Goal: Information Seeking & Learning: Learn about a topic

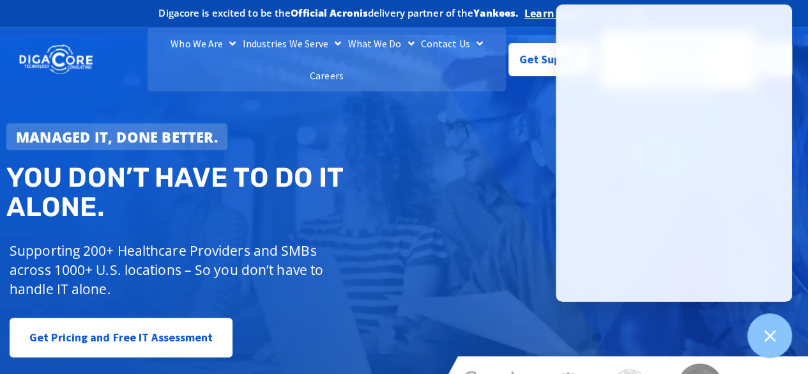
click at [445, 113] on div "Managed IT, done better. You don’t have to do IT alone. Supporting 200+ Healthc…" at bounding box center [404, 224] width 808 height 379
click at [468, 127] on div "Managed IT, done better. You don’t have to do IT alone. Supporting 200+ Healthc…" at bounding box center [404, 224] width 808 height 379
click at [771, 335] on icon at bounding box center [769, 335] width 11 height 11
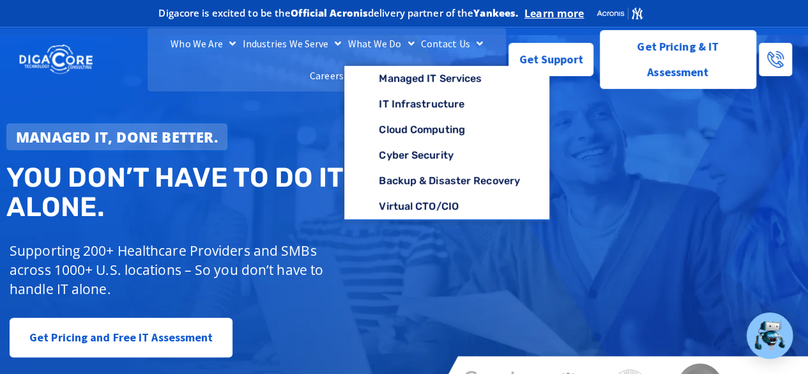
click at [401, 55] on span "Menu" at bounding box center [407, 43] width 13 height 23
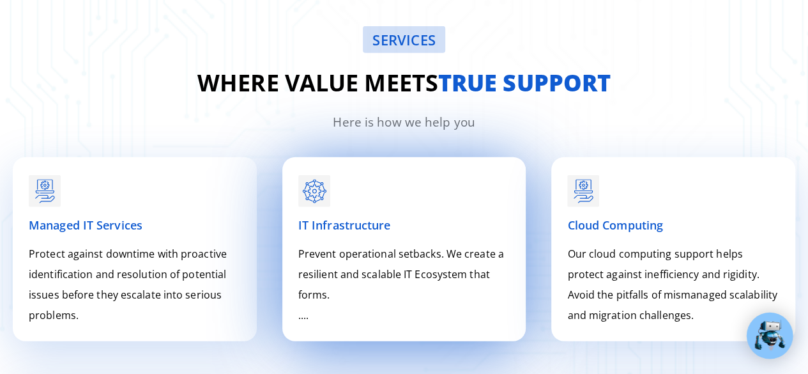
scroll to position [1600, 0]
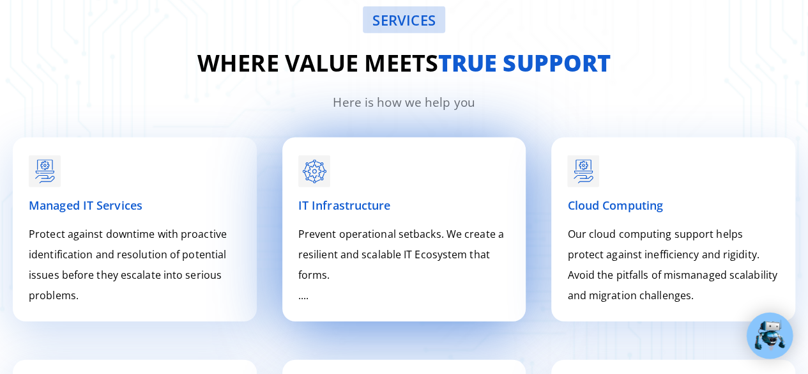
click at [342, 200] on span "IT Infrastructure" at bounding box center [344, 204] width 93 height 15
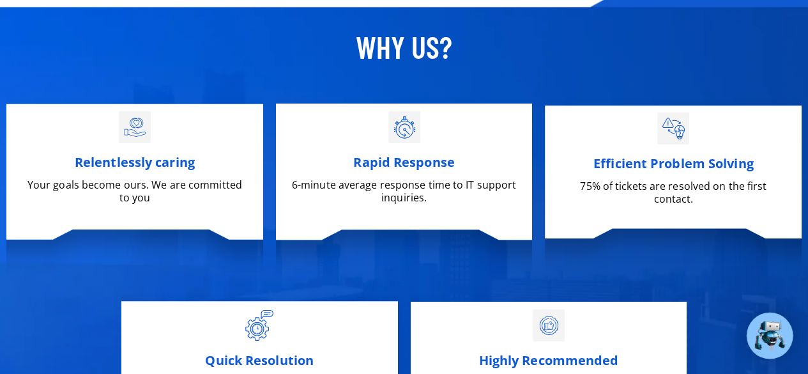
scroll to position [4539, 0]
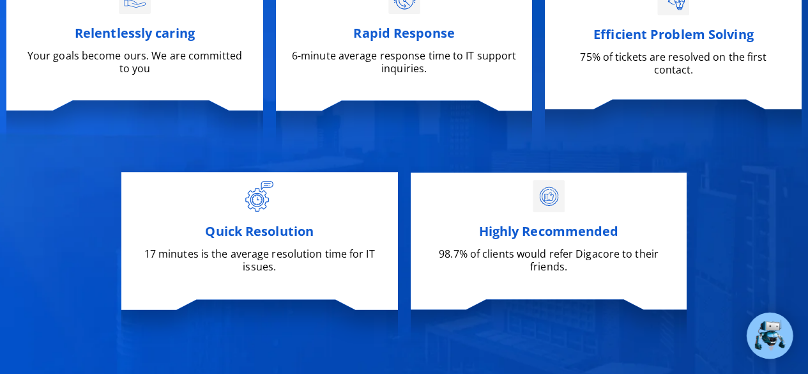
click at [275, 231] on span "Quick Resolution" at bounding box center [259, 230] width 109 height 17
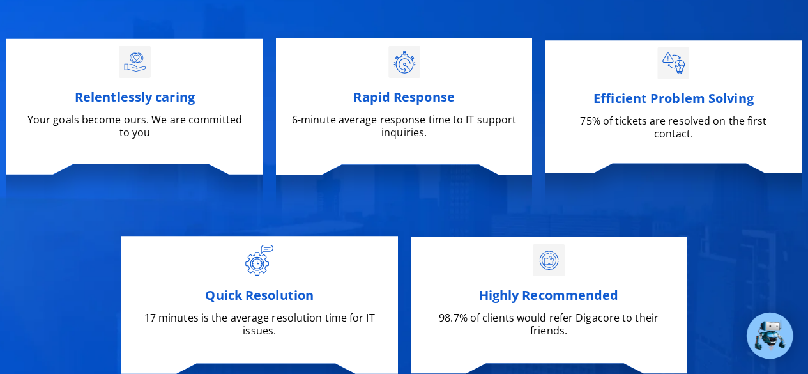
click at [622, 131] on div "Efficient Problem Solving 75% of tickets are resolved on the first contact." at bounding box center [673, 103] width 229 height 141
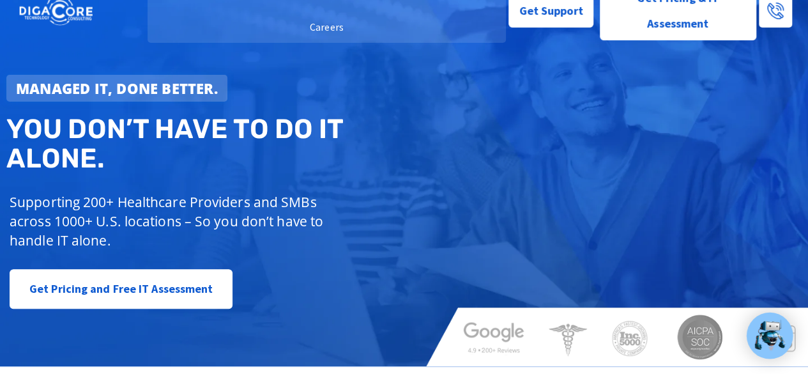
scroll to position [0, 0]
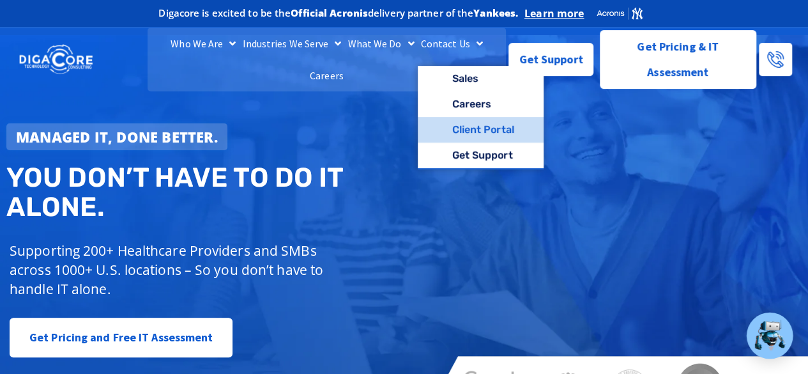
click at [471, 142] on link "Client Portal" at bounding box center [481, 130] width 126 height 26
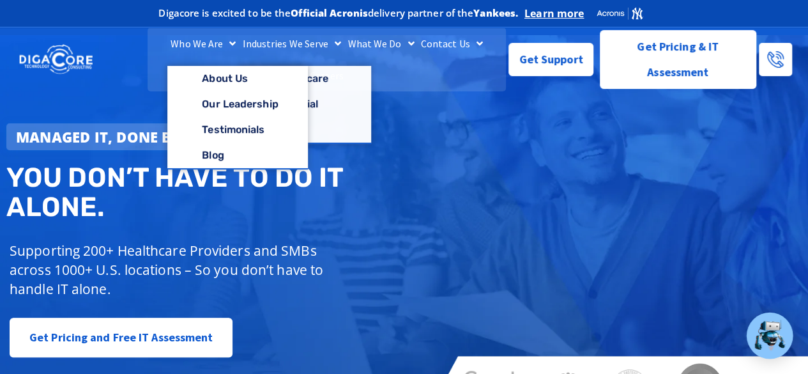
click at [223, 55] on span "Menu" at bounding box center [229, 43] width 13 height 23
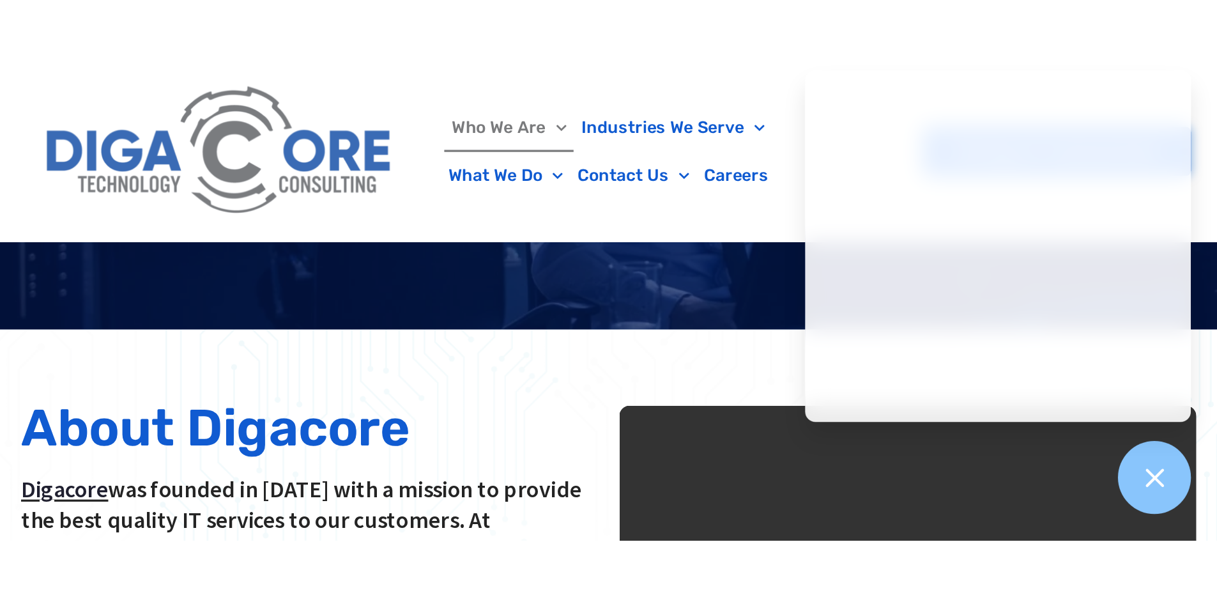
scroll to position [222, 0]
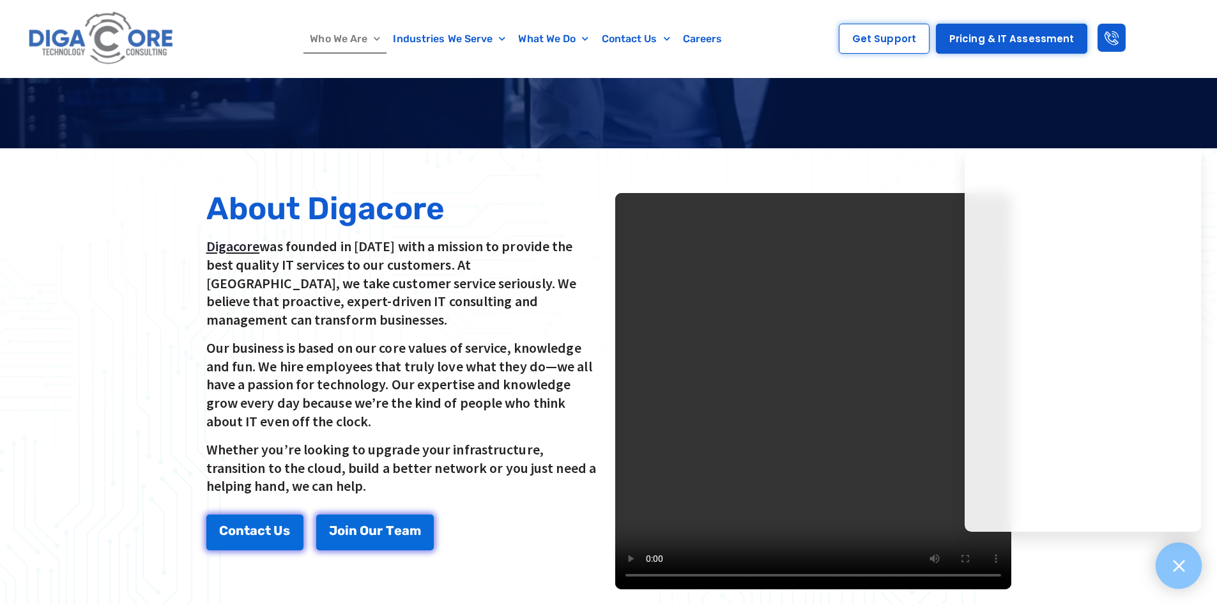
click at [807, 373] on icon at bounding box center [1178, 565] width 11 height 11
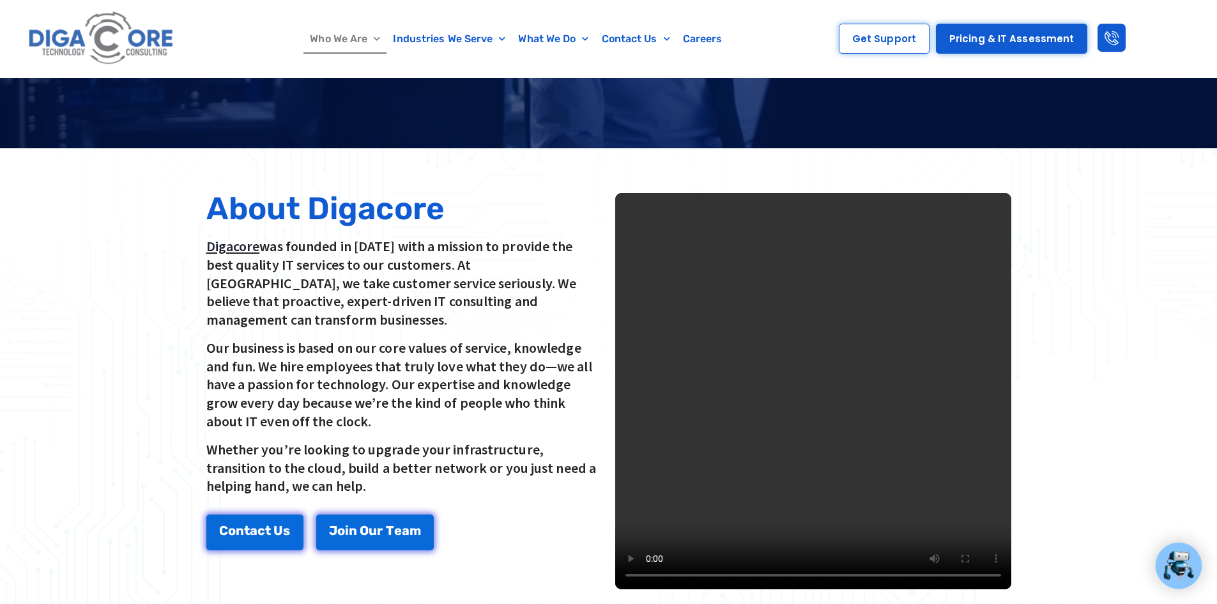
click at [807, 307] on div at bounding box center [608, 390] width 1217 height 485
click at [807, 169] on div at bounding box center [608, 390] width 1217 height 485
click at [807, 164] on div at bounding box center [608, 390] width 1217 height 485
click at [807, 165] on div at bounding box center [608, 390] width 1217 height 485
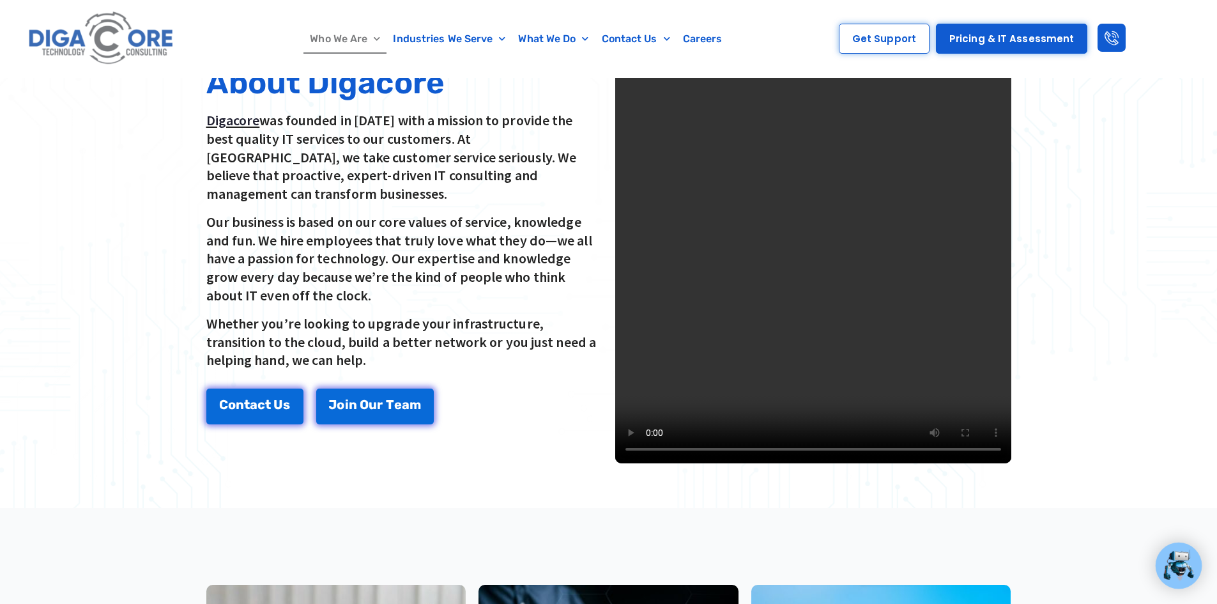
scroll to position [286, 0]
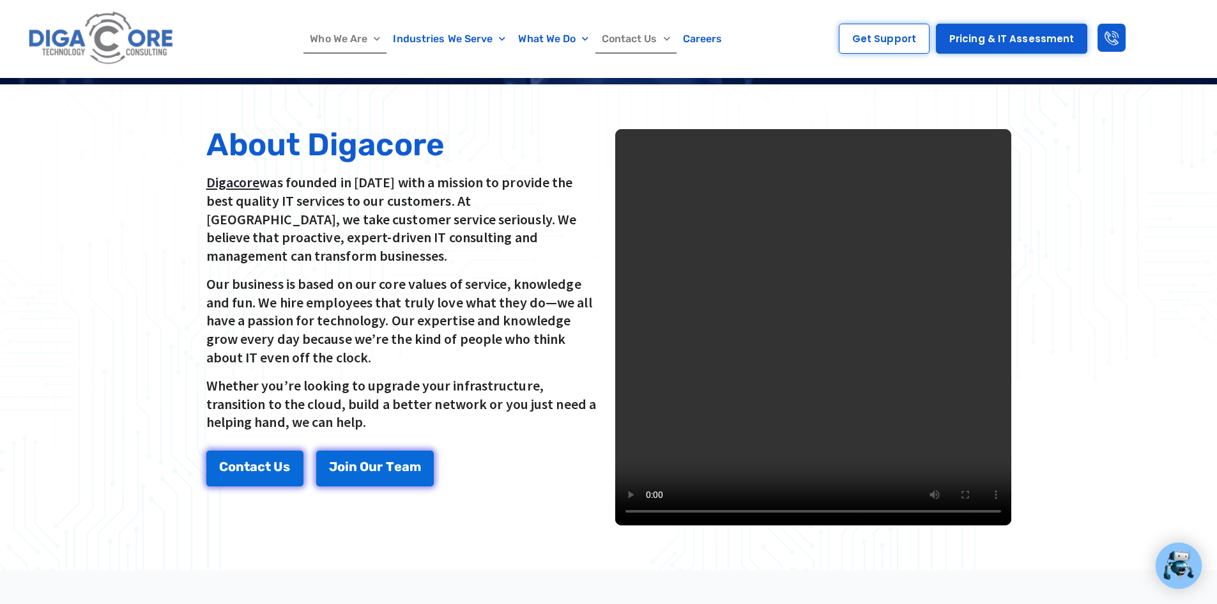
click at [661, 38] on span "Menu" at bounding box center [663, 39] width 13 height 20
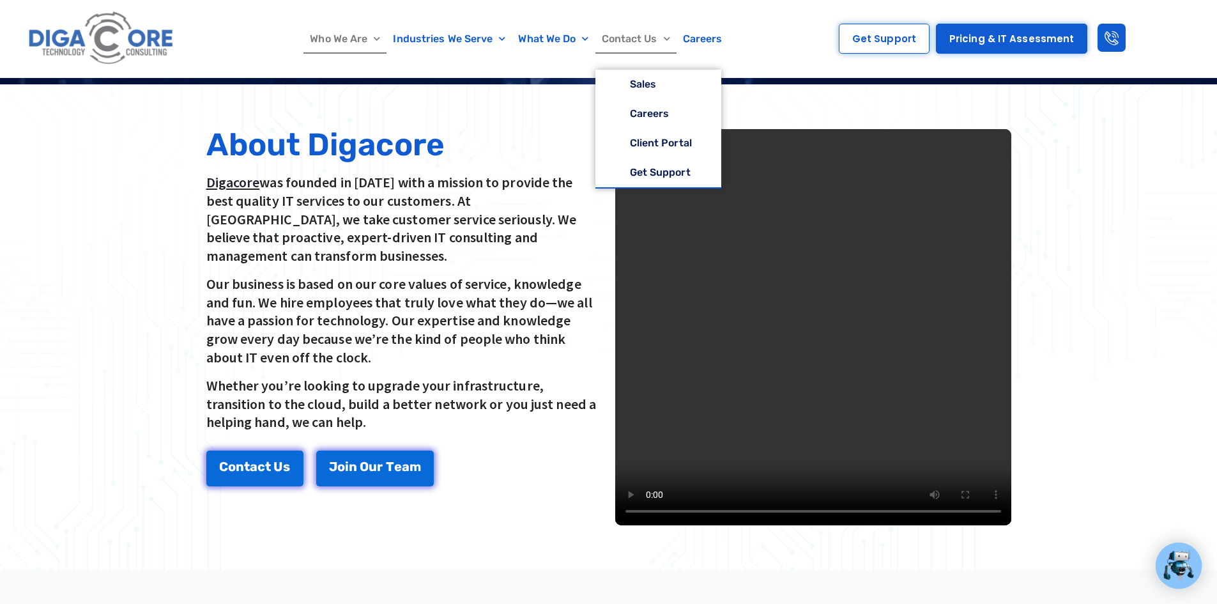
click at [634, 42] on link "Contact Us" at bounding box center [635, 38] width 81 height 29
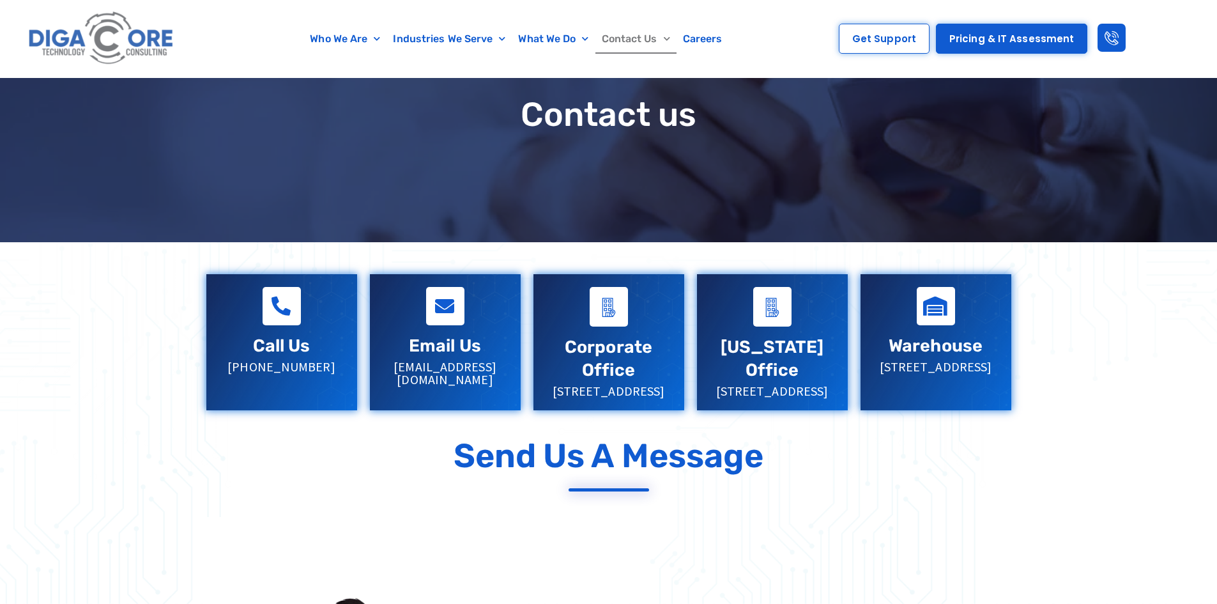
scroll to position [192, 0]
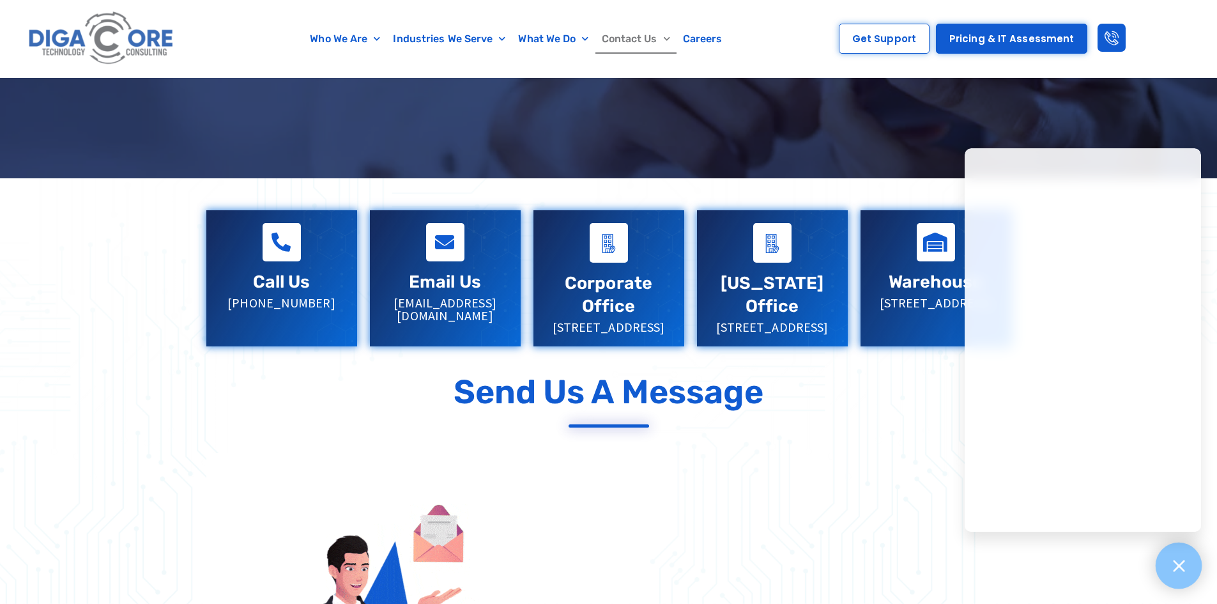
click at [1173, 571] on icon at bounding box center [1178, 565] width 11 height 11
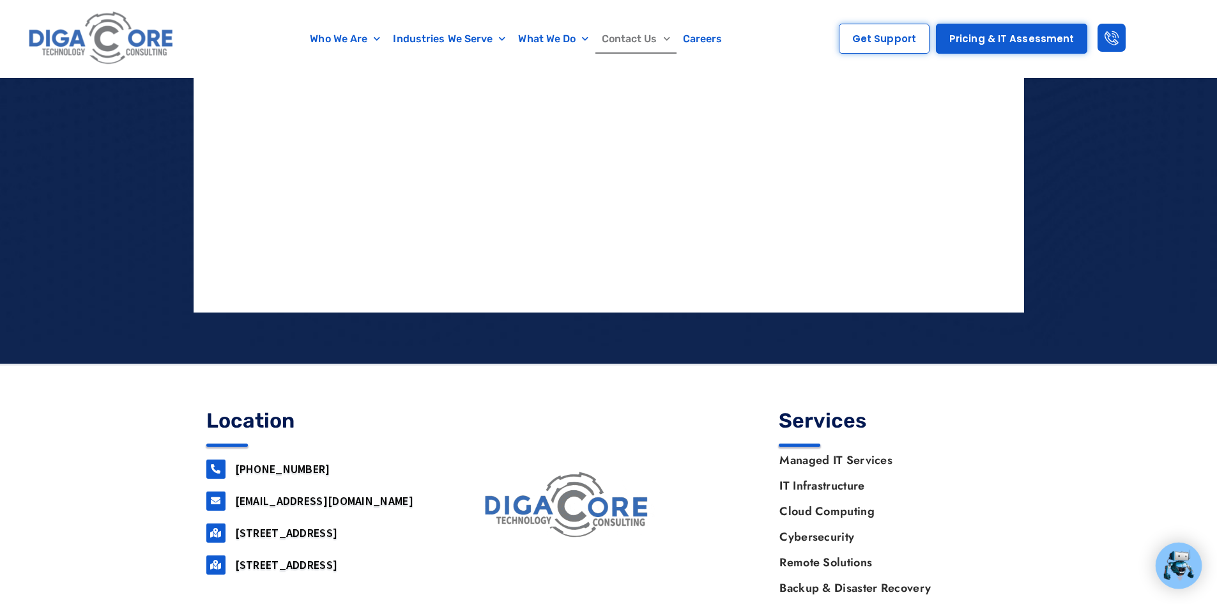
scroll to position [1388, 0]
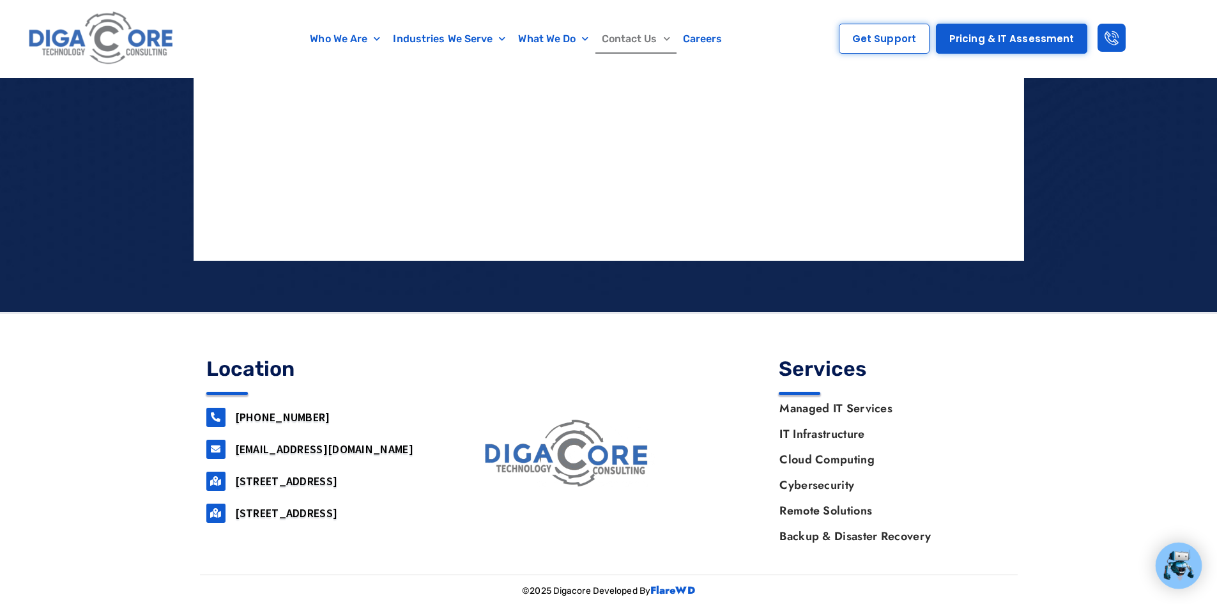
click at [501, 330] on div at bounding box center [608, 459] width 1217 height 291
click at [857, 409] on link "Managed IT Services" at bounding box center [889, 408] width 244 height 26
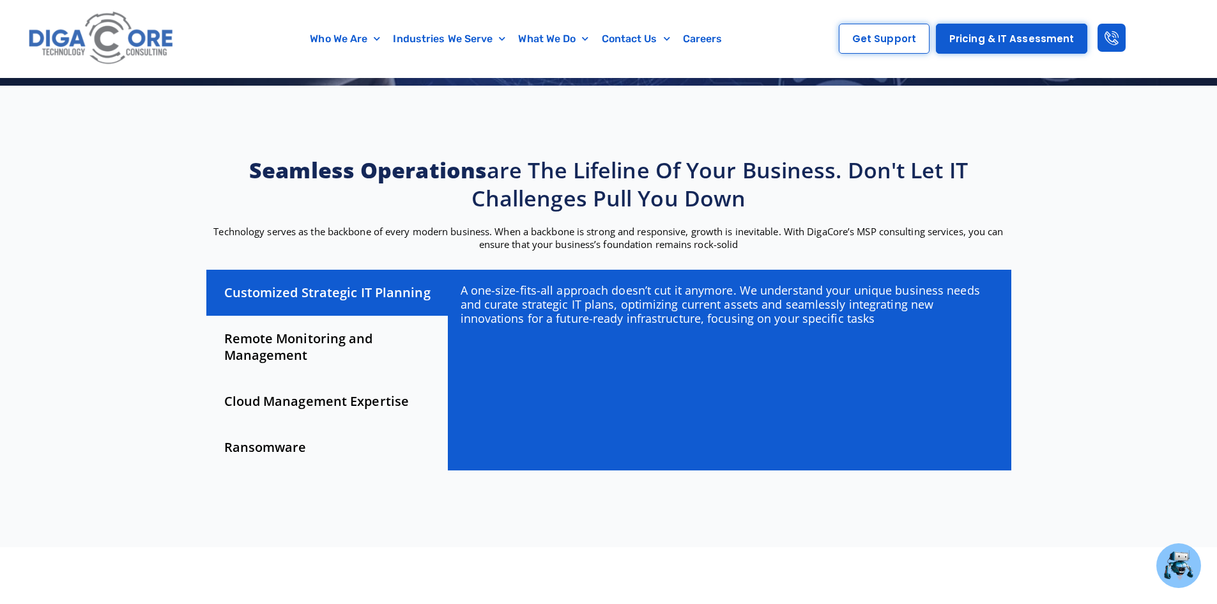
scroll to position [256, 0]
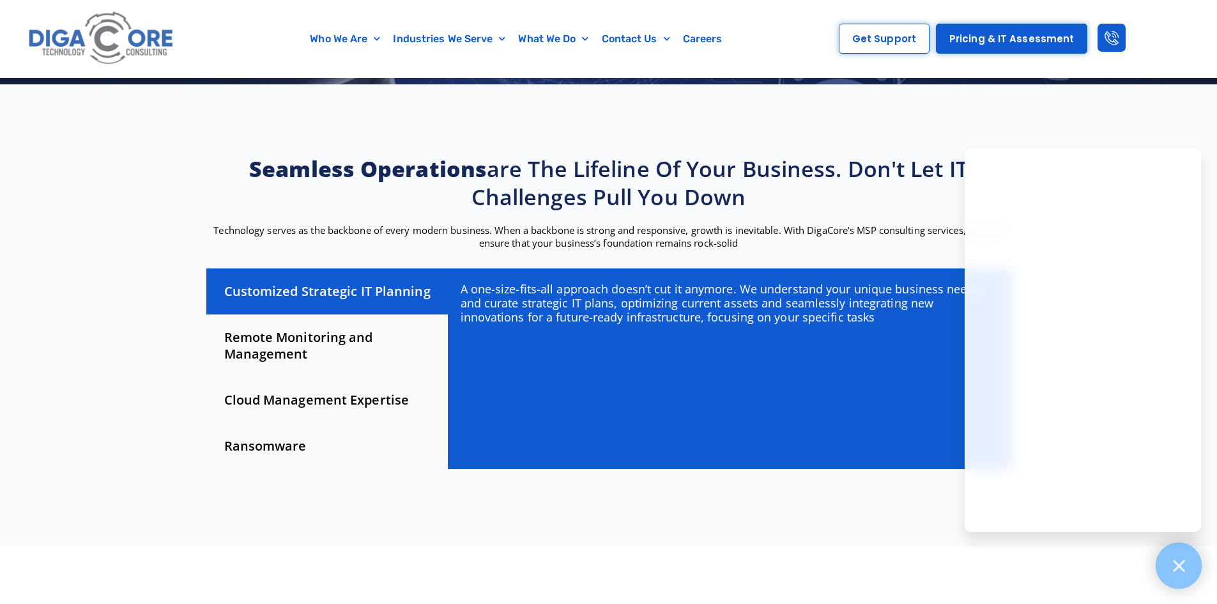
click at [1186, 567] on icon at bounding box center [1178, 565] width 17 height 17
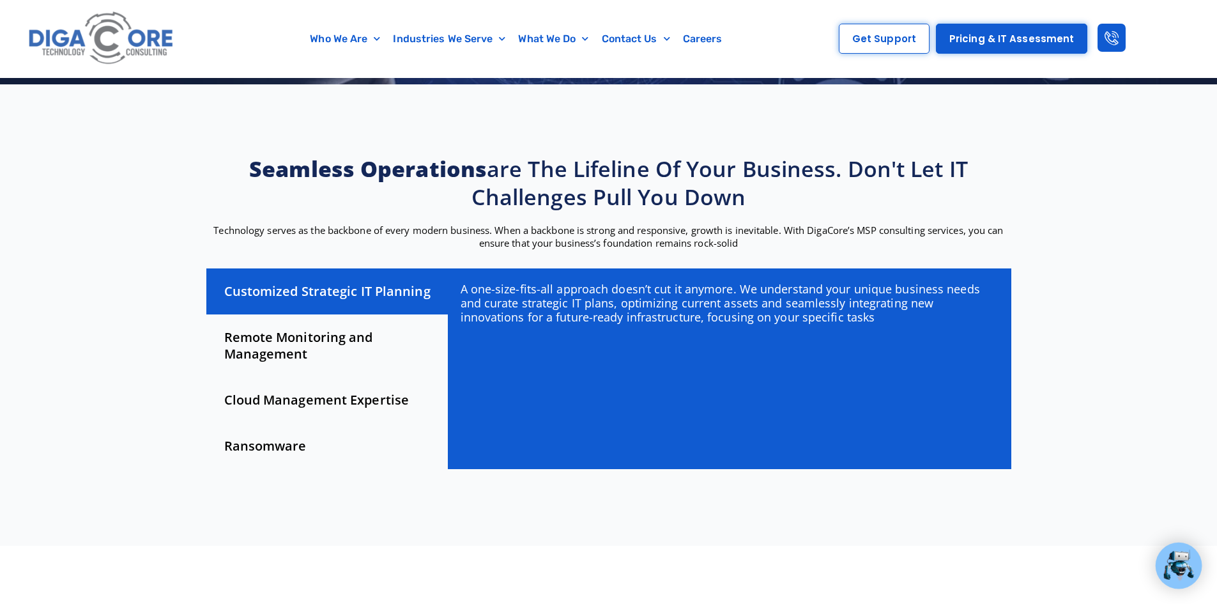
click at [319, 341] on div "Remote Monitoring and Management" at bounding box center [326, 345] width 241 height 63
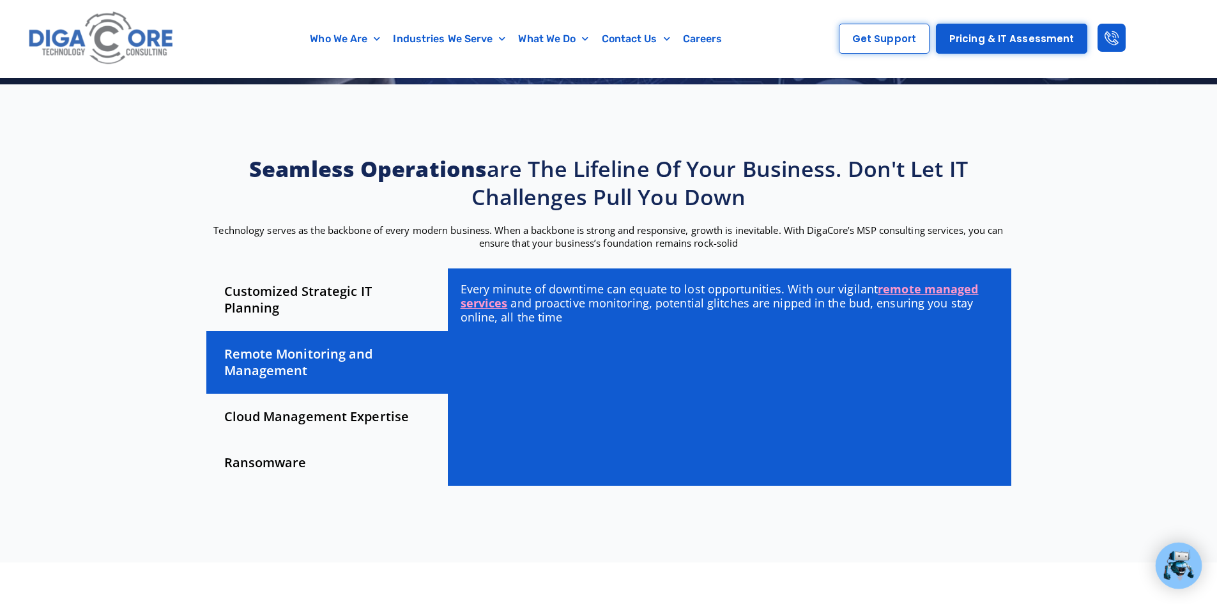
click at [332, 393] on div "Cloud Management Expertise" at bounding box center [326, 416] width 241 height 46
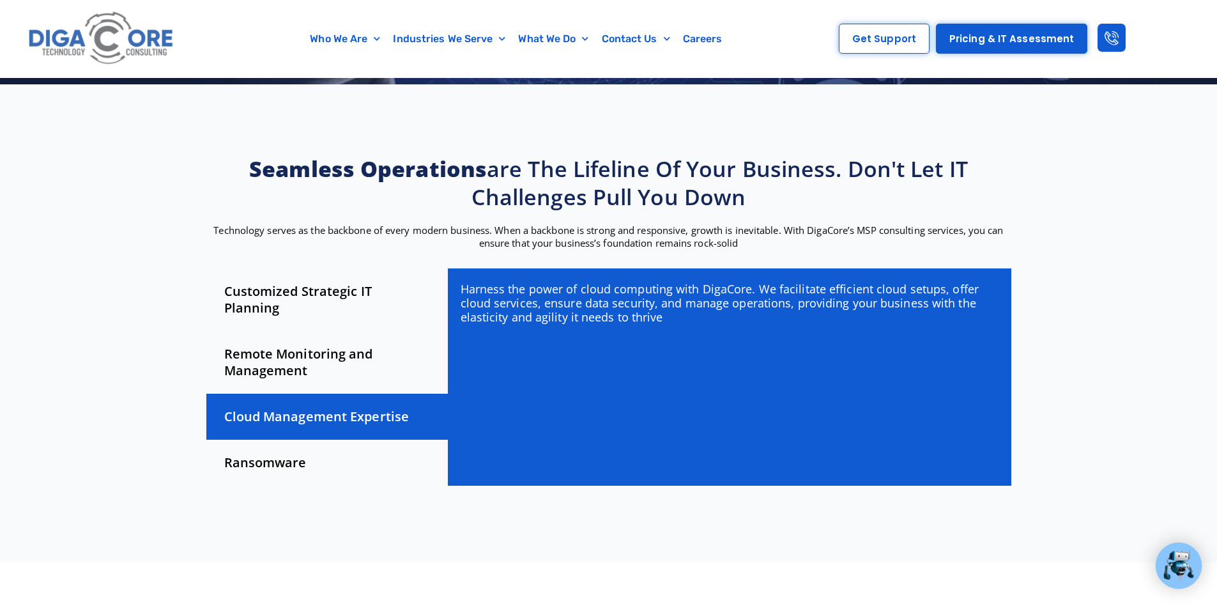
click at [314, 445] on div "Ransomware" at bounding box center [326, 462] width 241 height 46
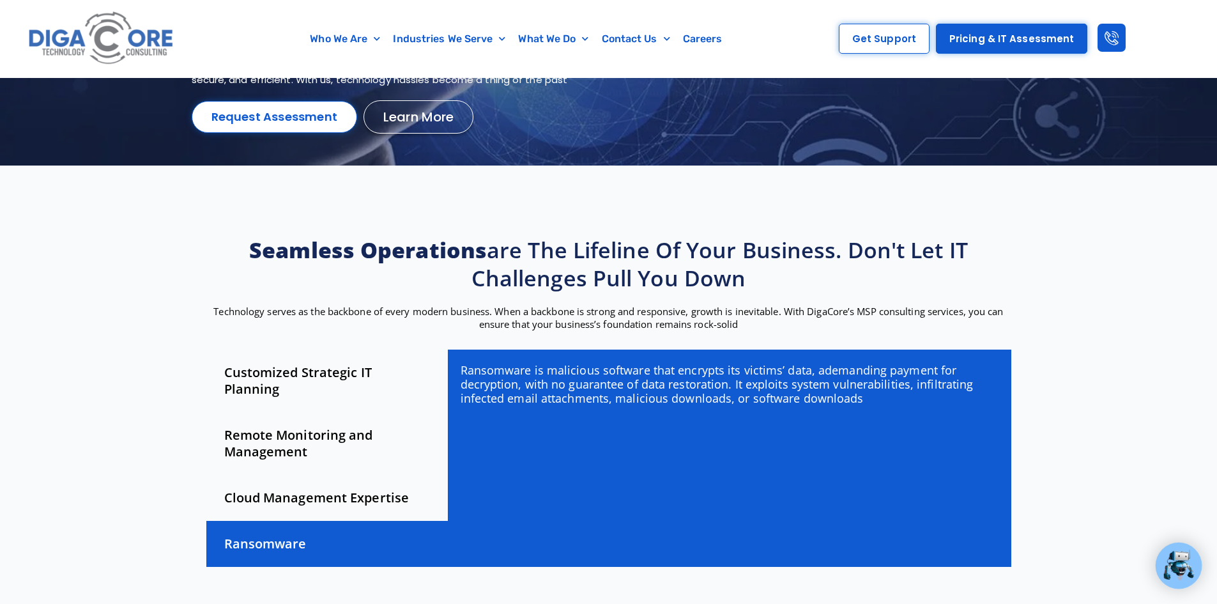
scroll to position [64, 0]
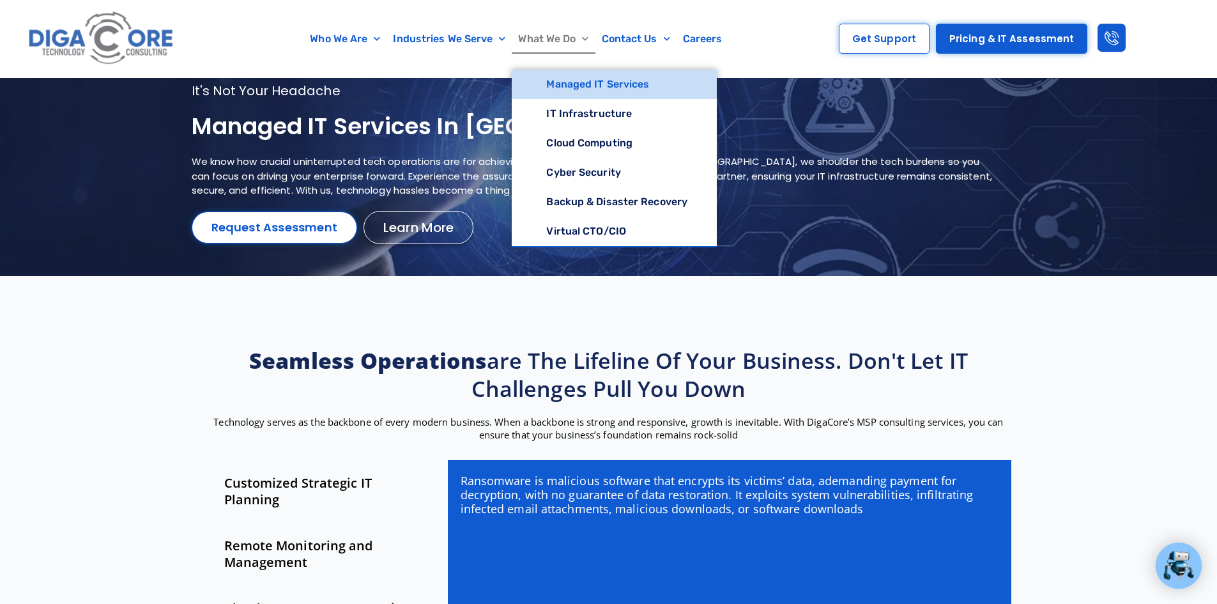
click at [592, 83] on link "Managed IT Services" at bounding box center [614, 84] width 205 height 29
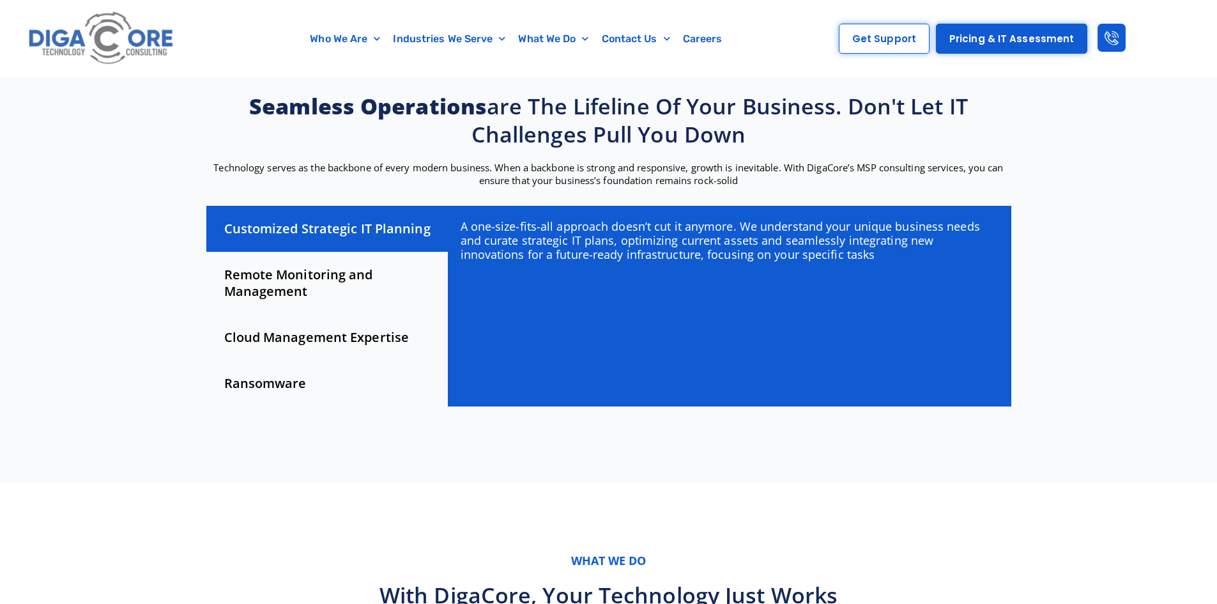
scroll to position [319, 0]
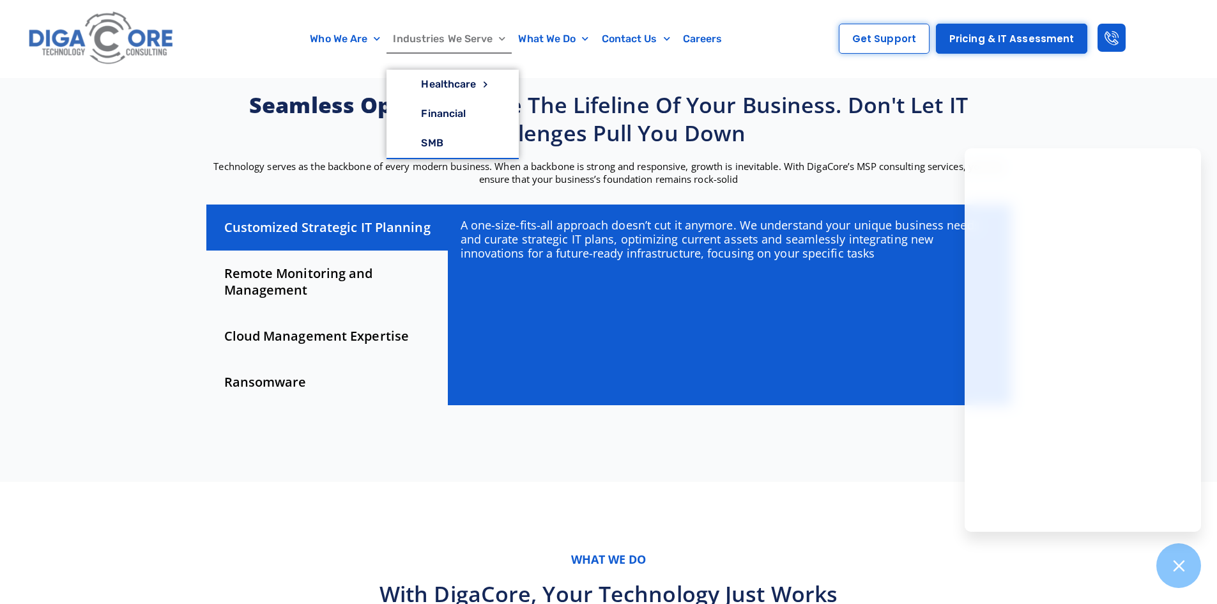
click at [473, 34] on link "Industries We Serve" at bounding box center [448, 38] width 125 height 29
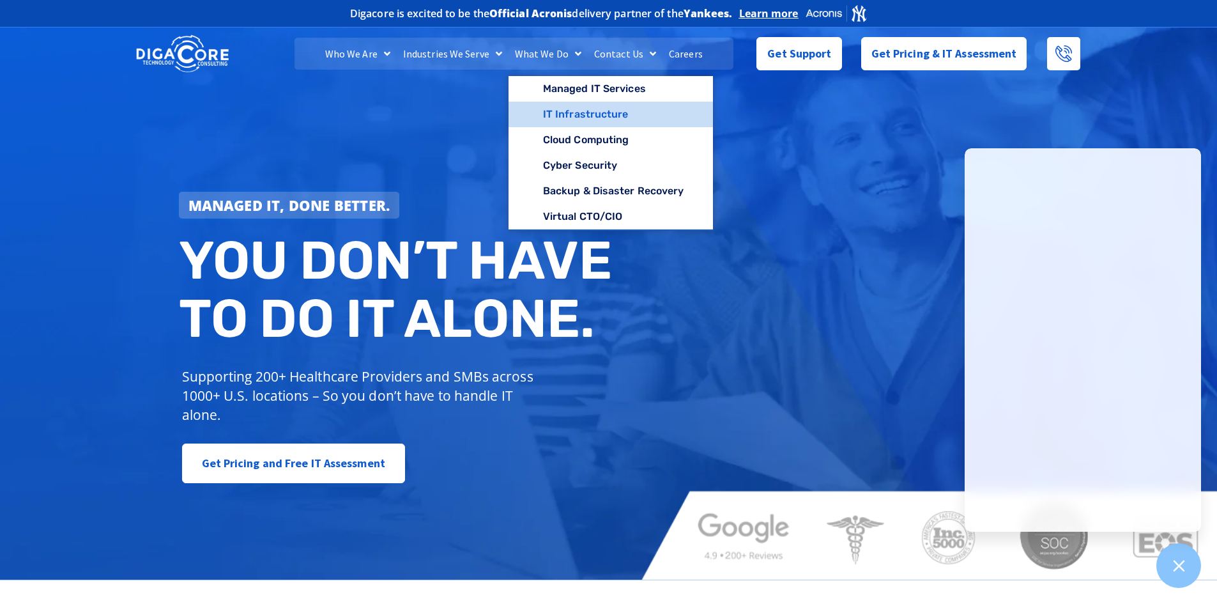
click at [564, 115] on link "IT Infrastructure" at bounding box center [610, 115] width 205 height 26
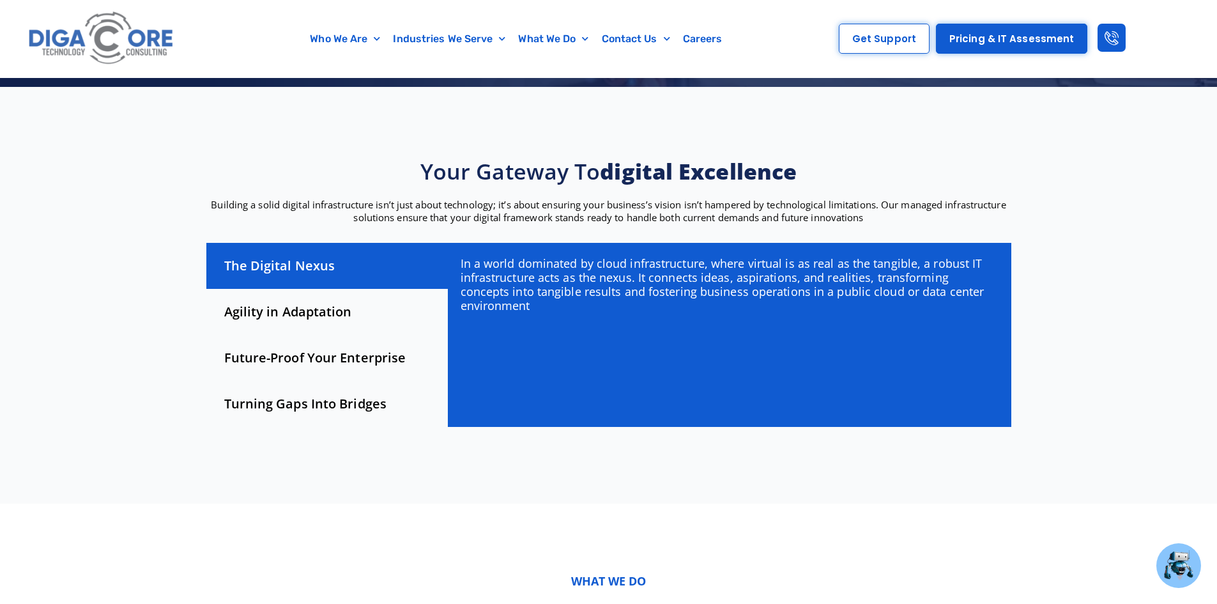
scroll to position [256, 0]
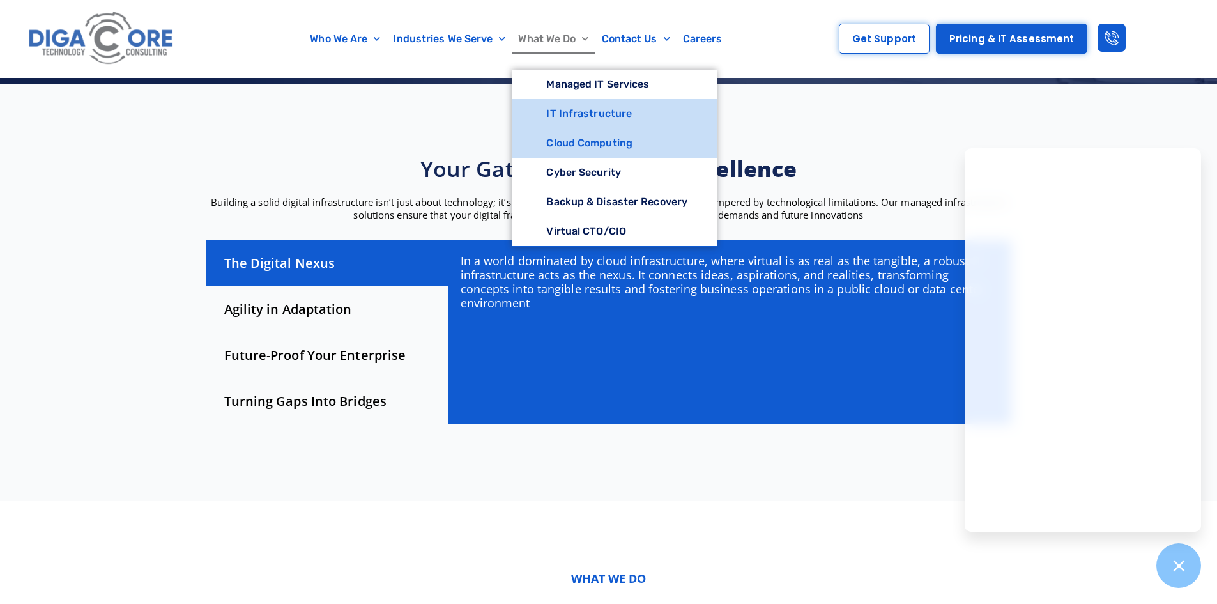
click at [623, 148] on link "Cloud Computing" at bounding box center [614, 142] width 205 height 29
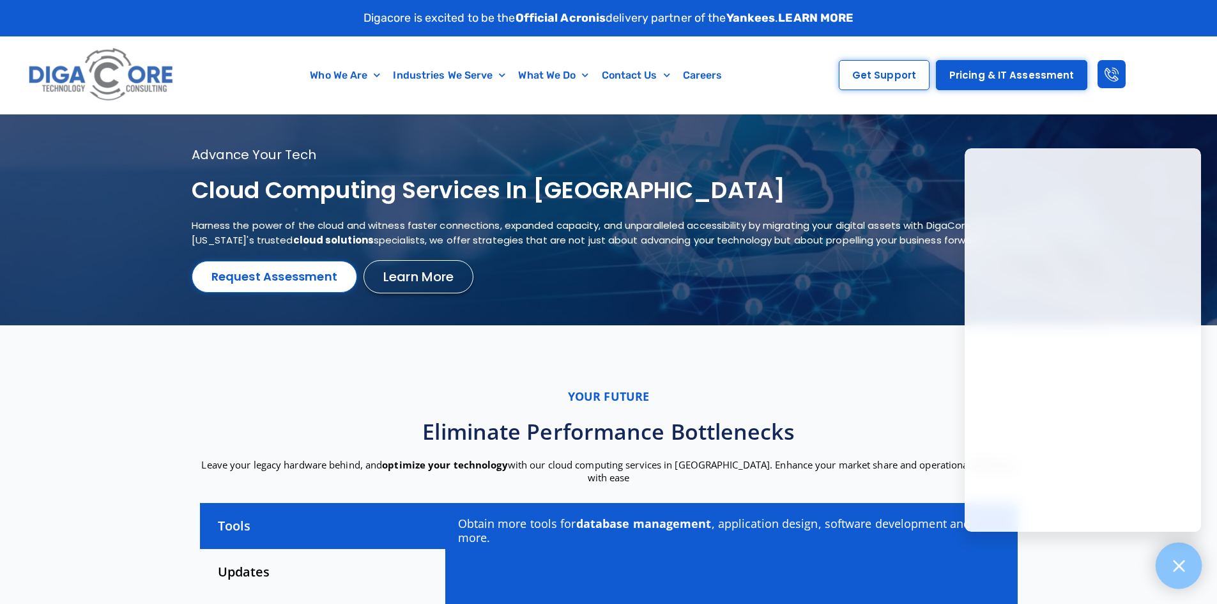
click at [1182, 568] on icon at bounding box center [1178, 565] width 11 height 11
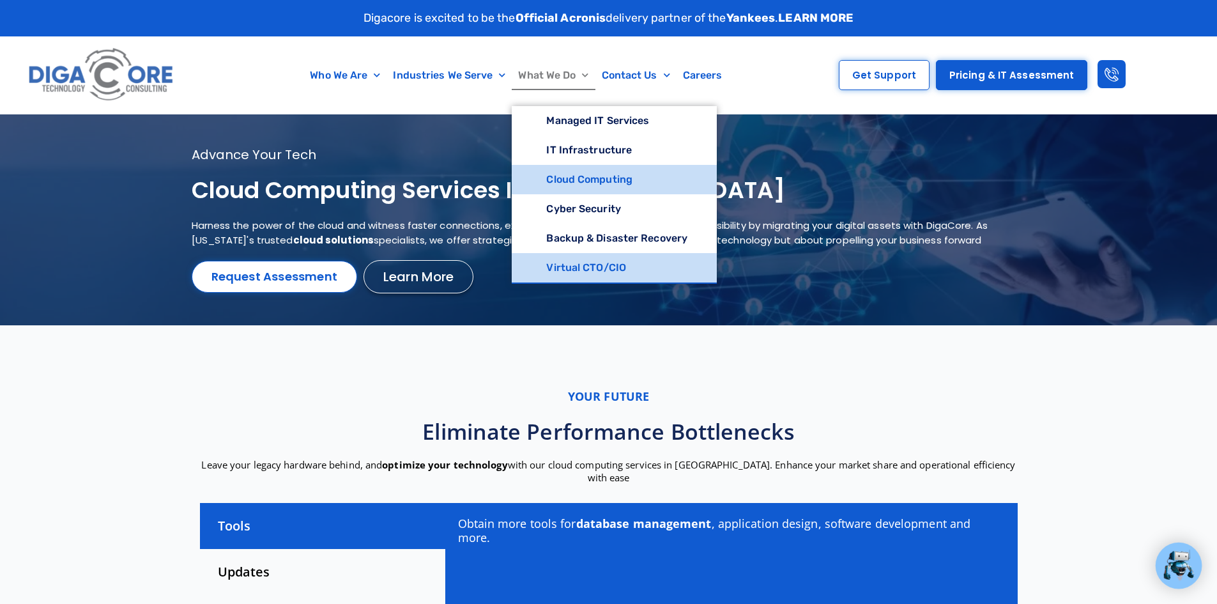
click at [646, 266] on link "Virtual CTO/CIO" at bounding box center [614, 267] width 205 height 29
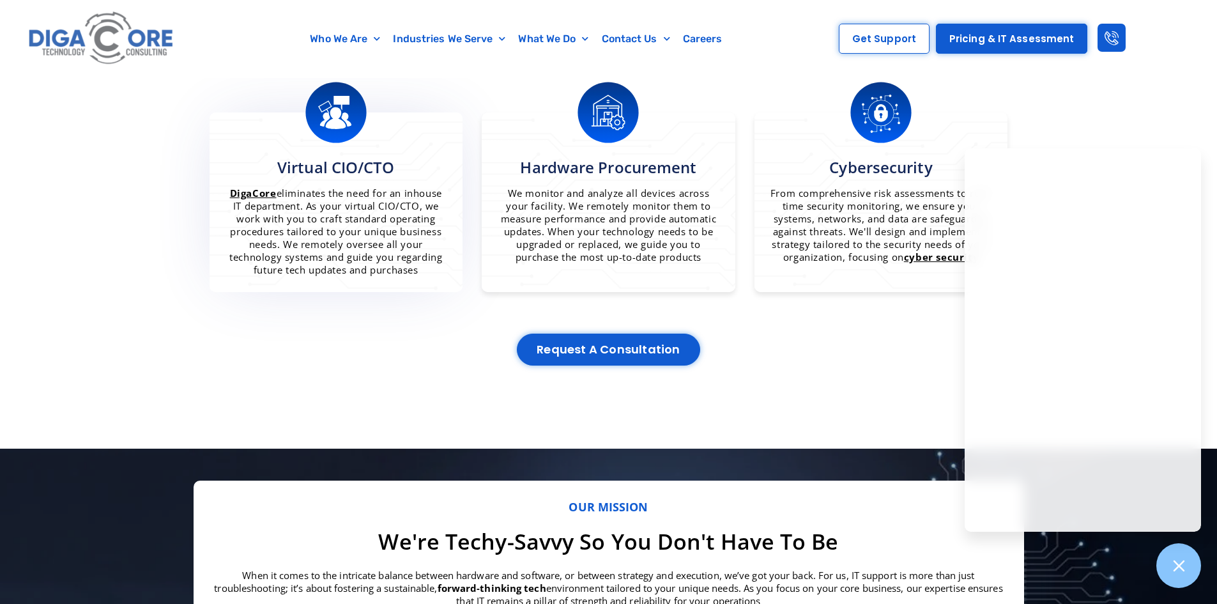
scroll to position [1145, 0]
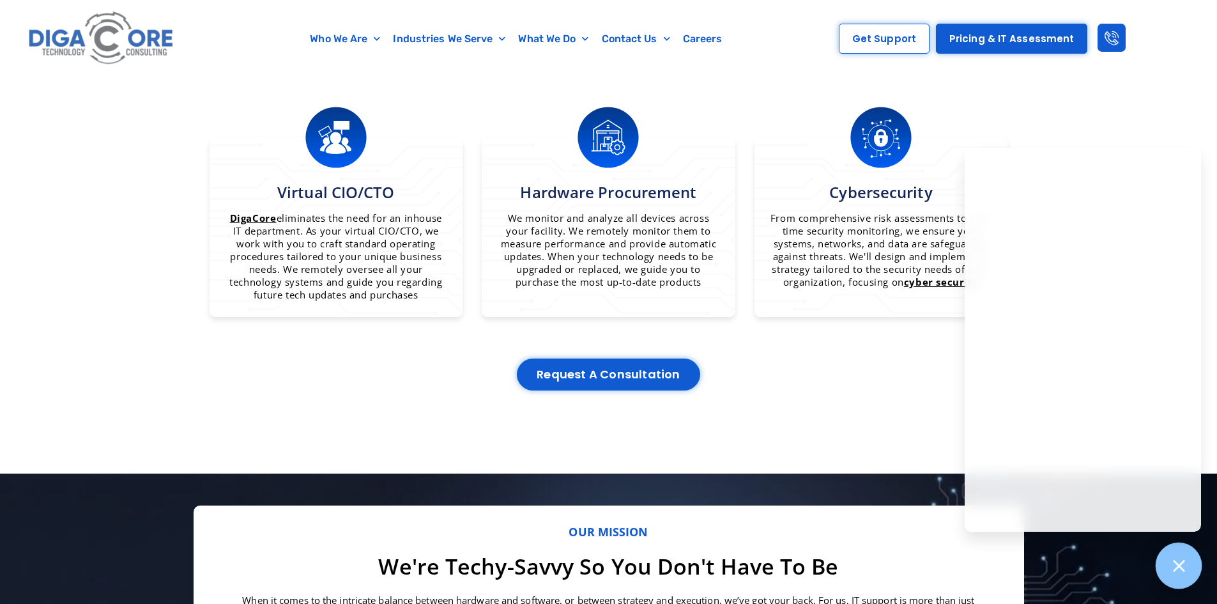
click at [1184, 573] on icon at bounding box center [1178, 565] width 17 height 17
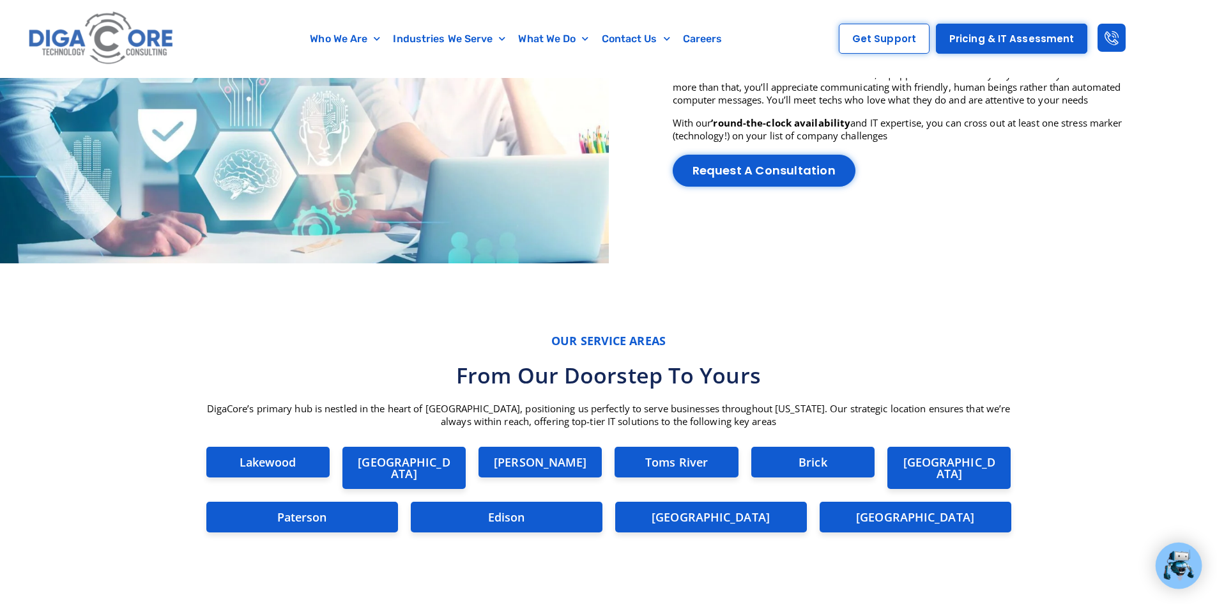
scroll to position [3253, 0]
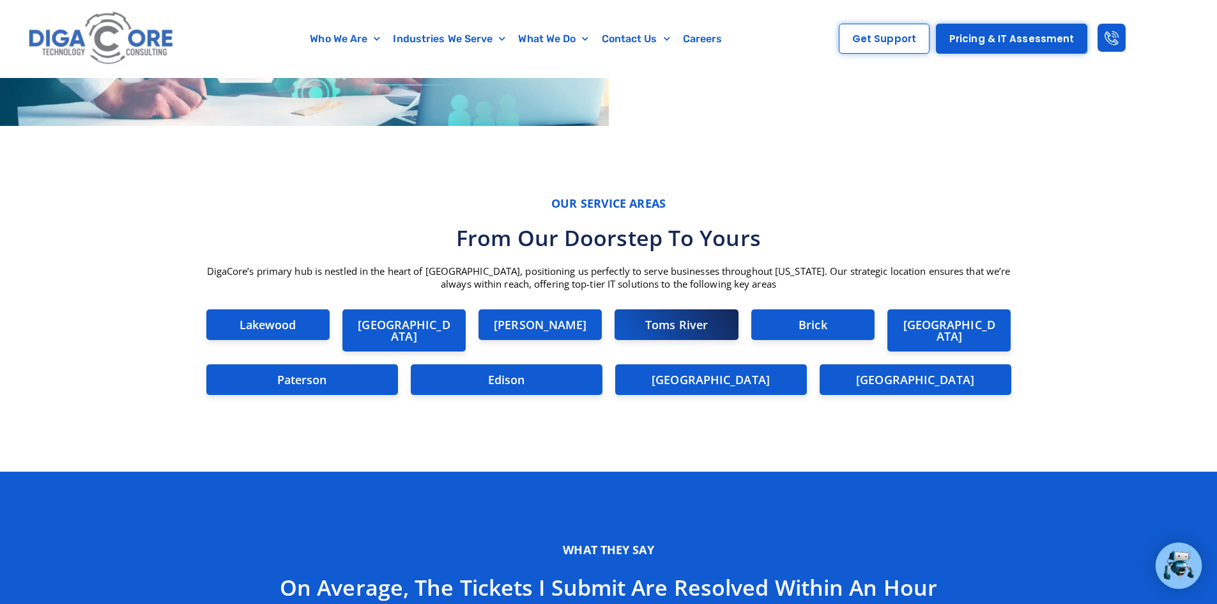
click at [726, 330] on div "Toms River" at bounding box center [676, 324] width 123 height 31
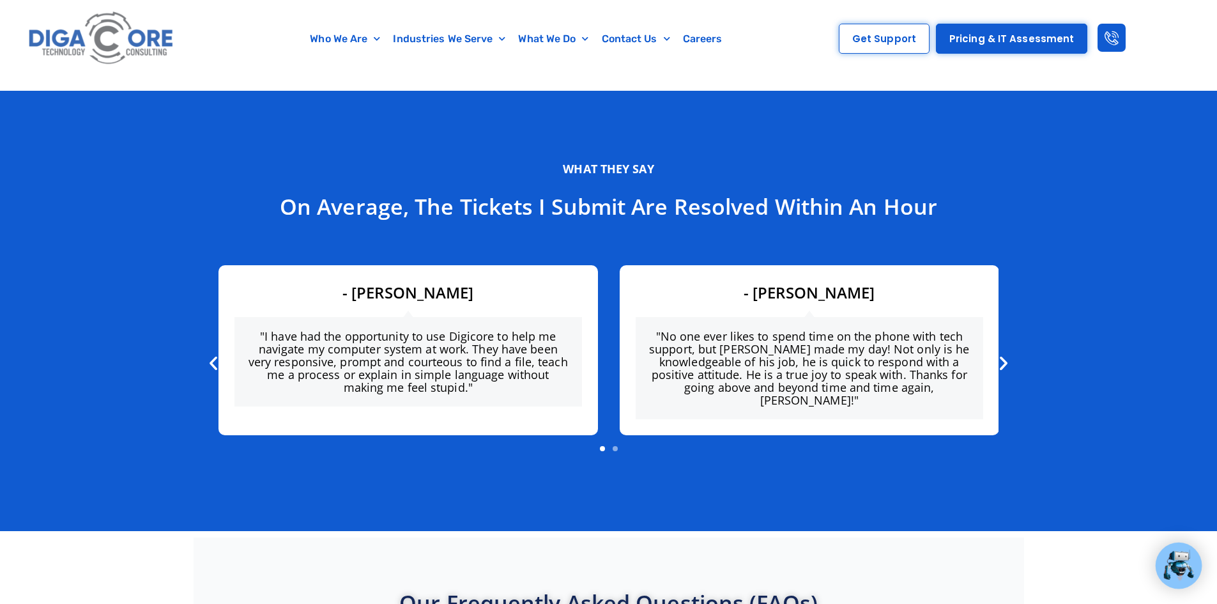
scroll to position [3637, 0]
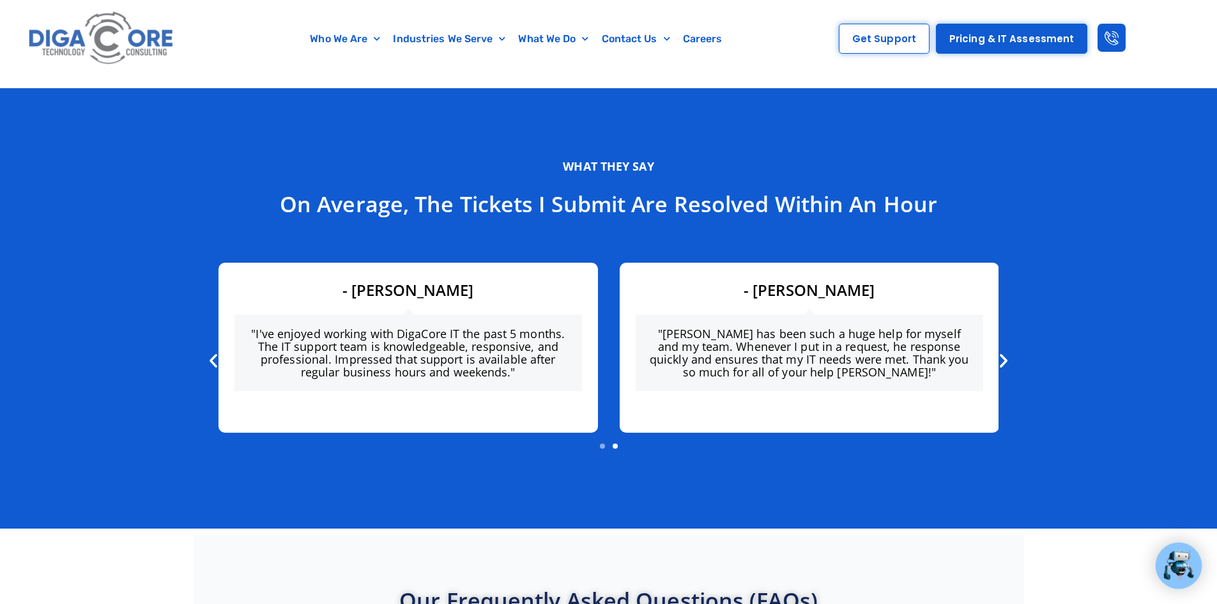
click at [217, 351] on icon "Previous slide" at bounding box center [213, 360] width 18 height 18
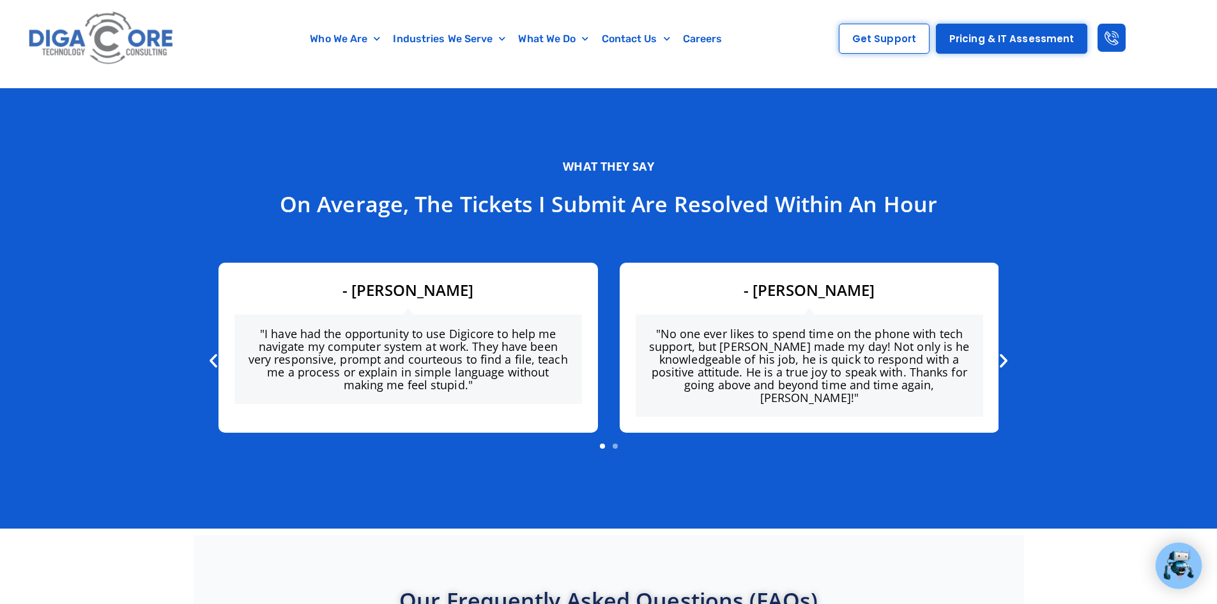
click at [1005, 351] on icon "Next slide" at bounding box center [1004, 360] width 18 height 18
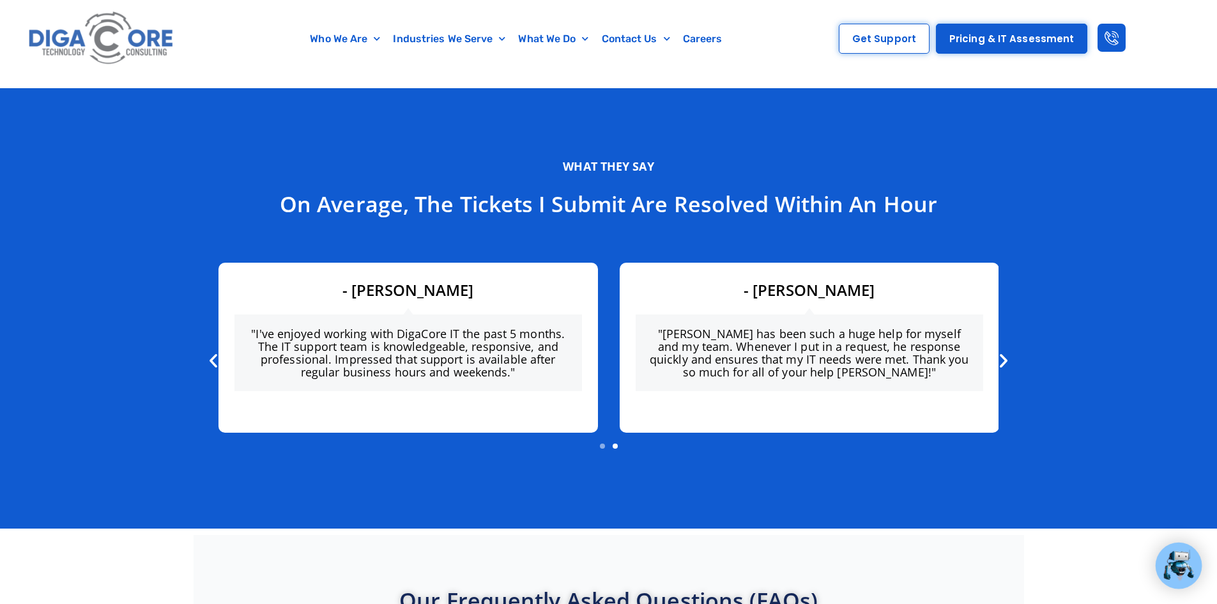
click at [1007, 351] on icon "Next slide" at bounding box center [1004, 360] width 18 height 18
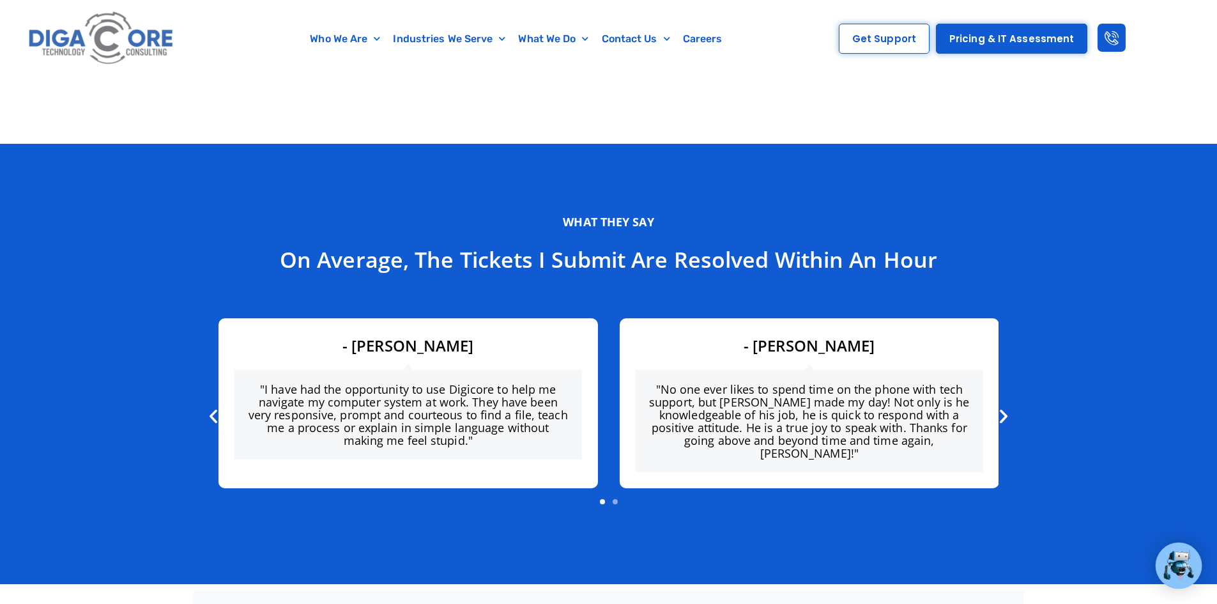
scroll to position [3701, 0]
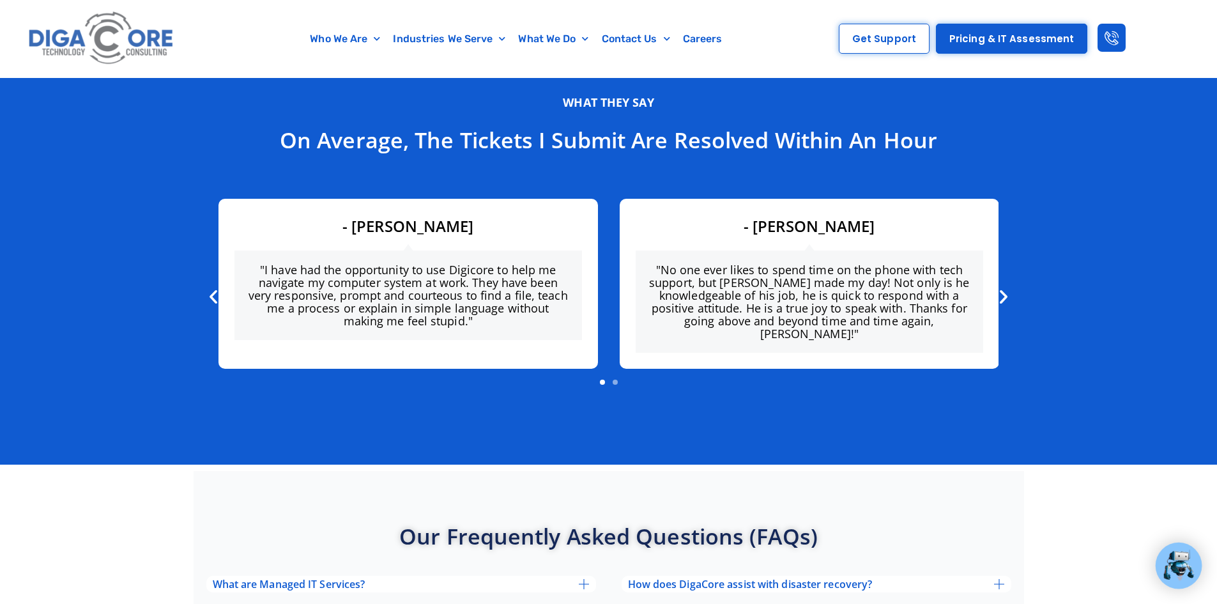
click at [1009, 287] on icon "Next slide" at bounding box center [1004, 296] width 18 height 18
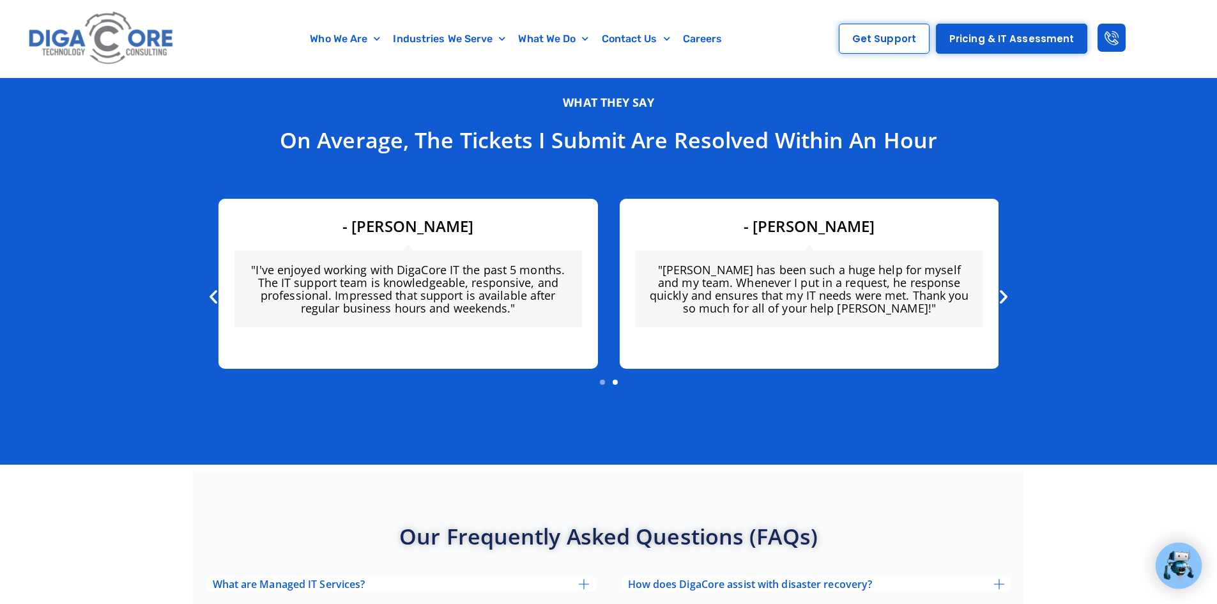
click at [1005, 287] on icon "Next slide" at bounding box center [1004, 296] width 18 height 18
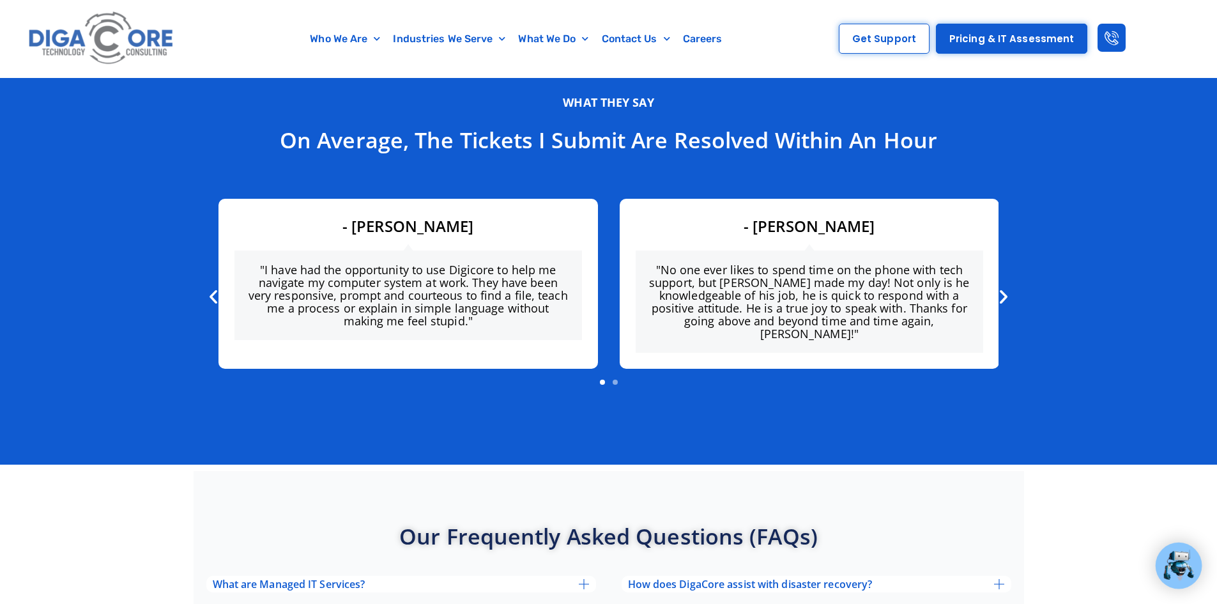
click at [1005, 287] on icon "Next slide" at bounding box center [1004, 296] width 18 height 18
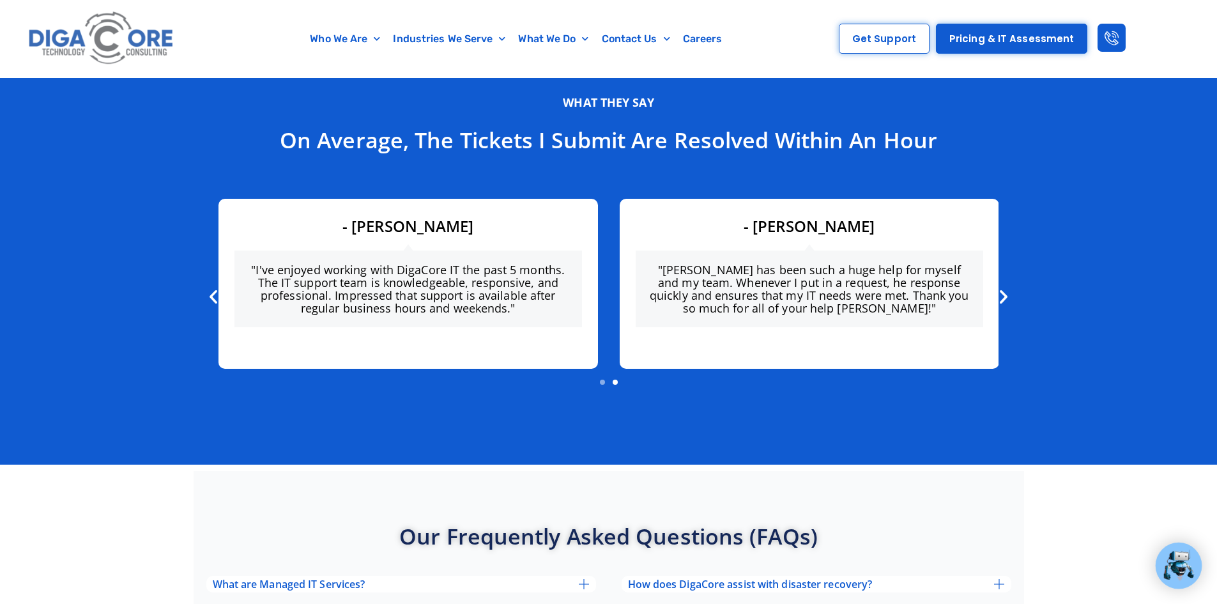
click at [1005, 287] on icon "Next slide" at bounding box center [1004, 296] width 18 height 18
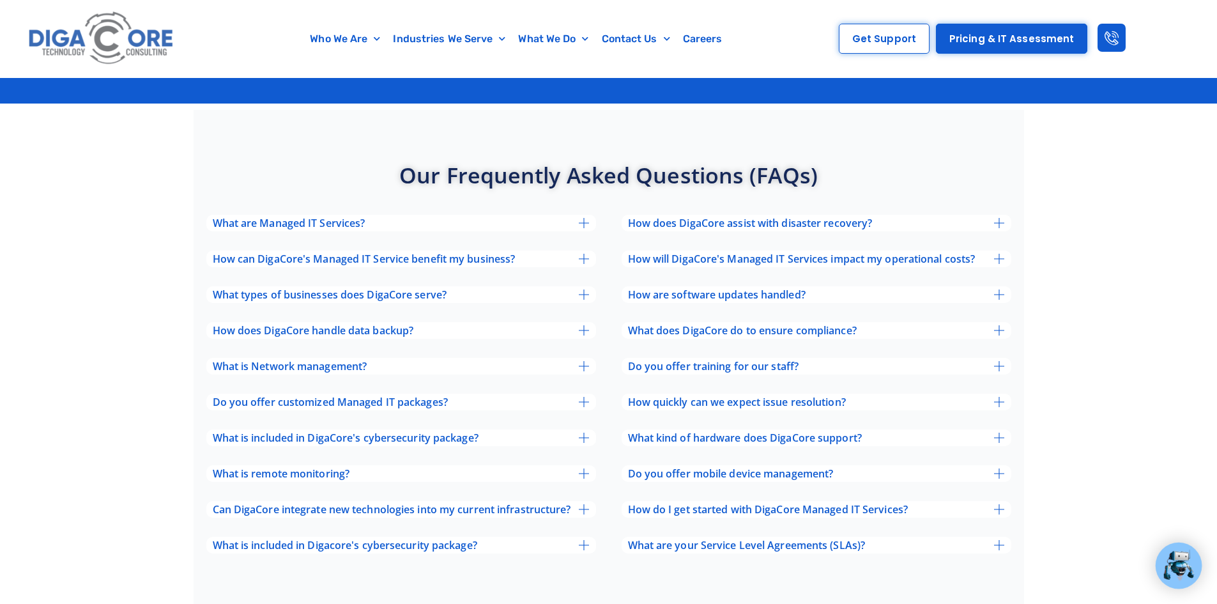
scroll to position [4084, 0]
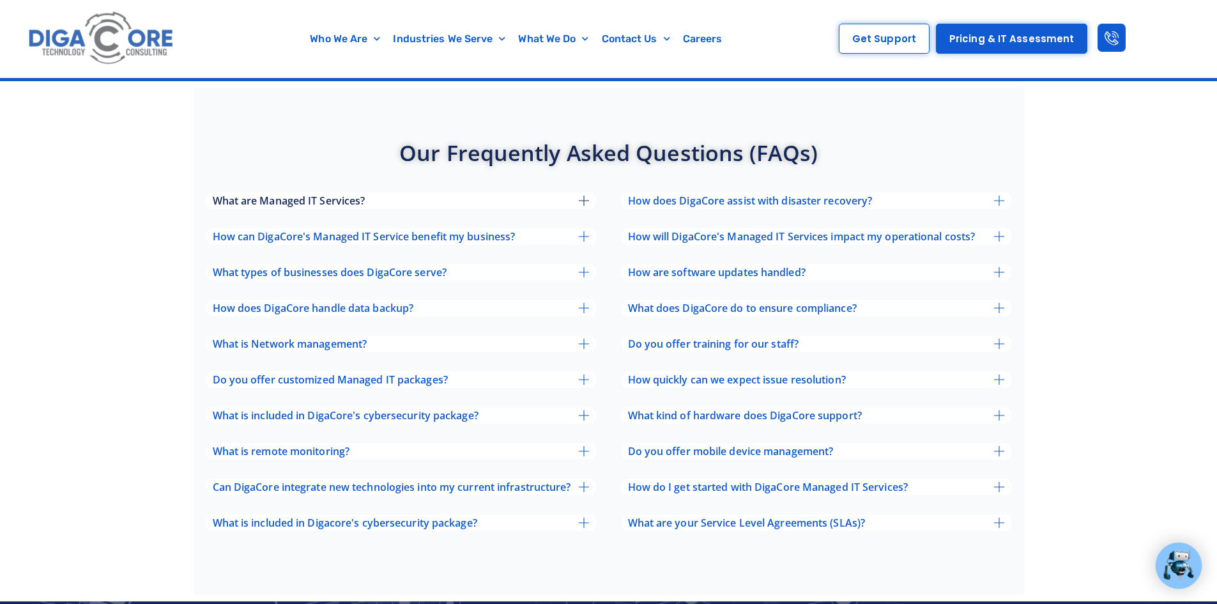
click at [580, 195] on icon at bounding box center [584, 200] width 10 height 10
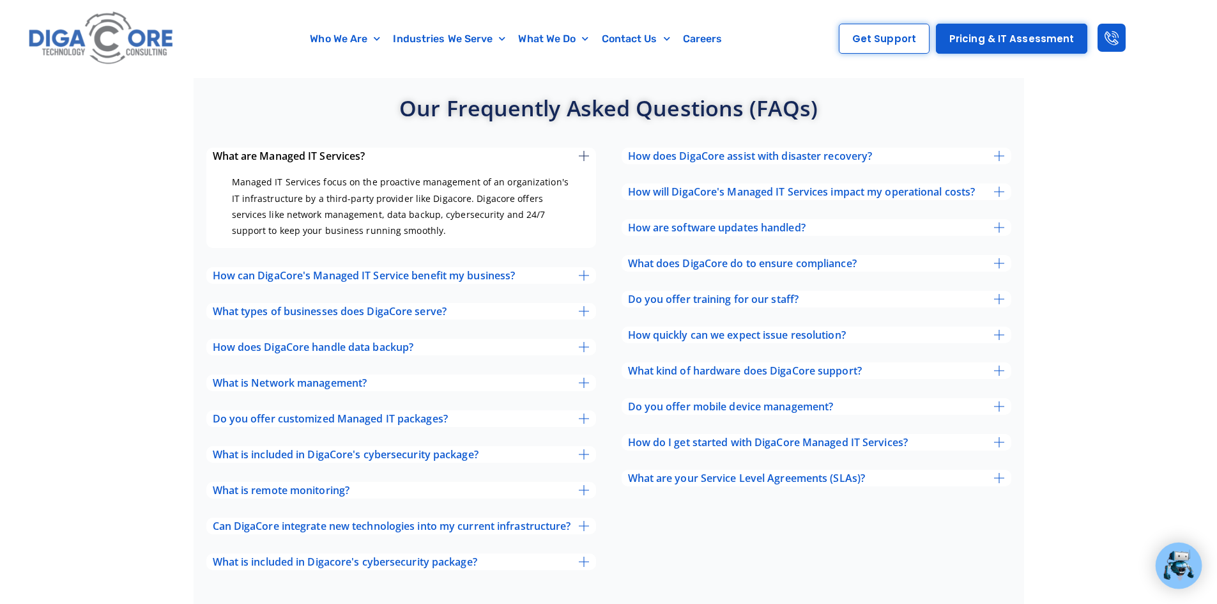
scroll to position [4148, 0]
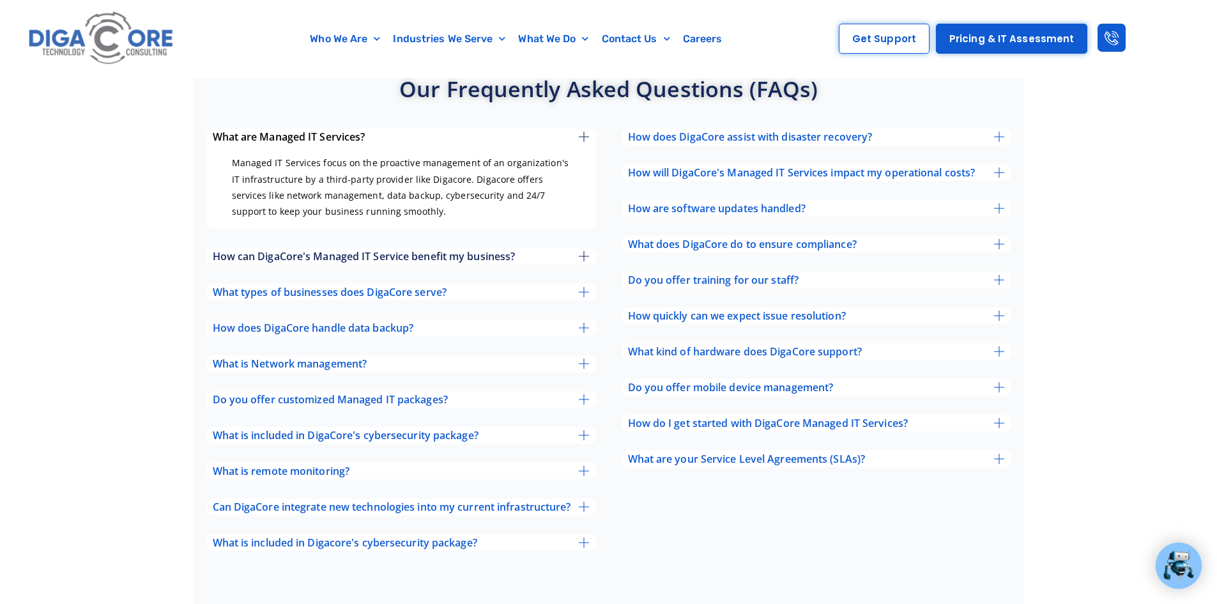
click at [592, 248] on div "How can DigaCore's Managed IT Service benefit my business?" at bounding box center [401, 256] width 390 height 17
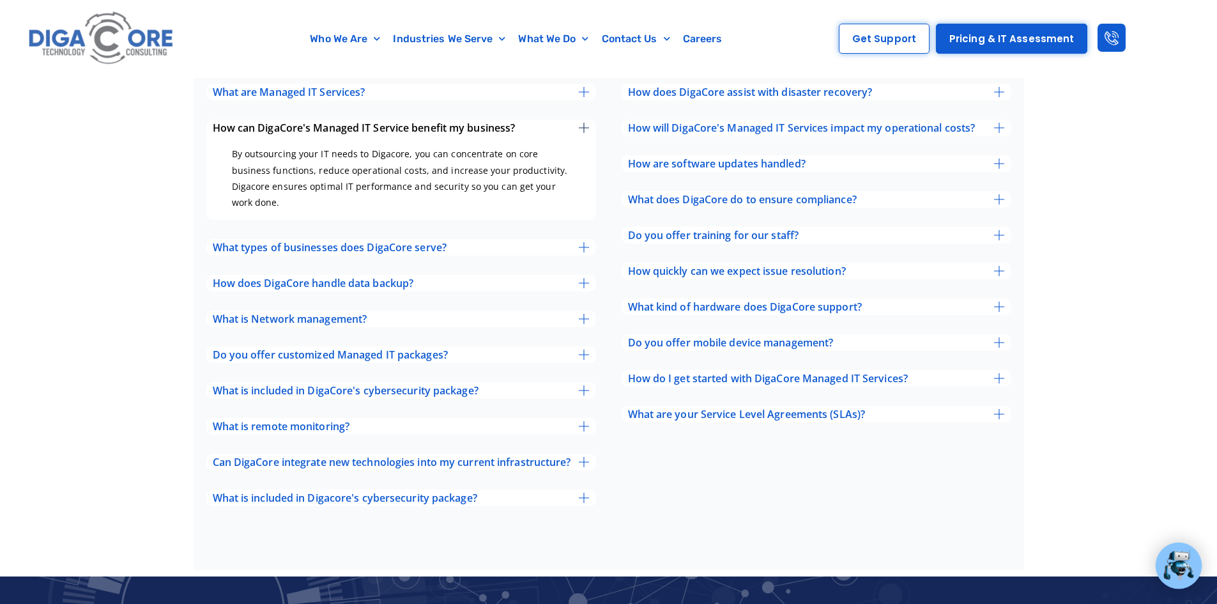
scroll to position [4212, 0]
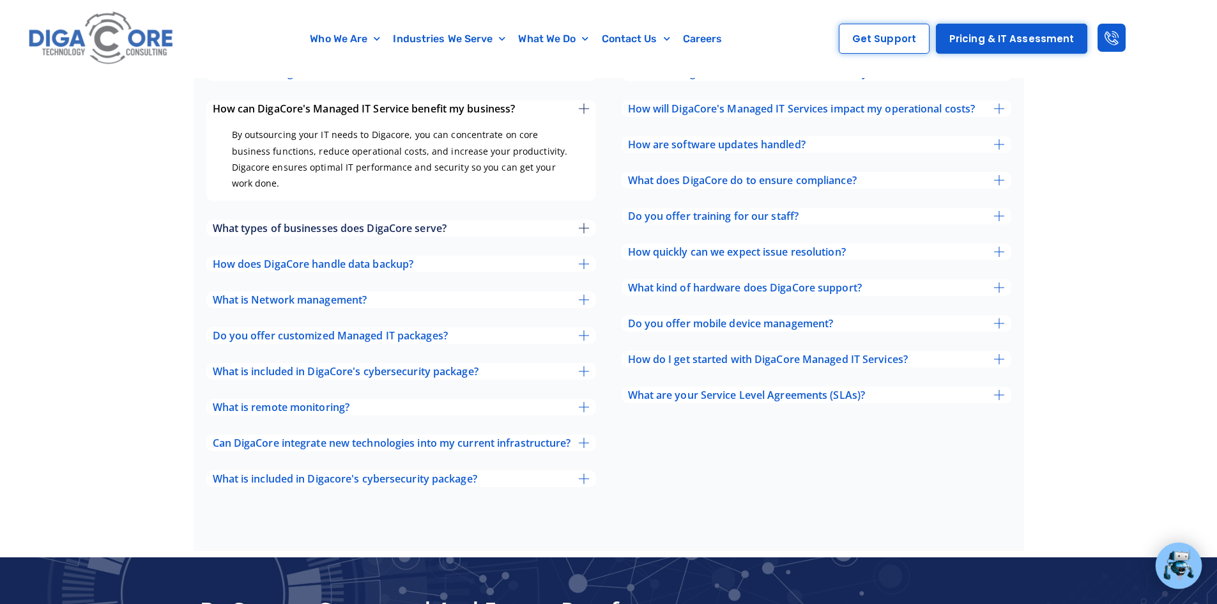
click at [585, 223] on icon at bounding box center [584, 228] width 10 height 10
